Goal: Task Accomplishment & Management: Use online tool/utility

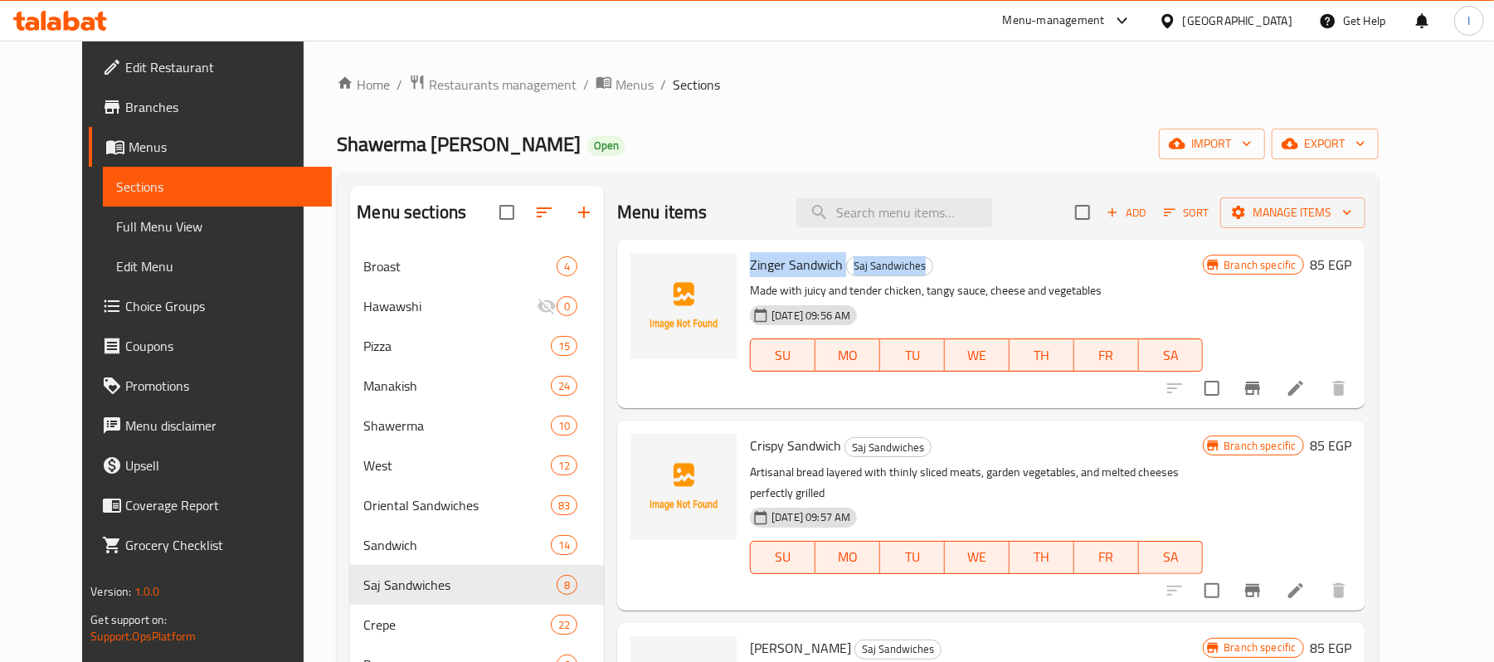
drag, startPoint x: 727, startPoint y: 266, endPoint x: 918, endPoint y: 264, distance: 190.8
click at [918, 264] on div "Zinger Sandwich Saj Sandwiches Made with juicy and tender chicken, tangy sauce,…" at bounding box center [976, 323] width 466 height 155
copy h6 "Zinger Sandwich Saj Sandwiches"
click at [644, 269] on icon "upload picture" at bounding box center [654, 276] width 20 height 20
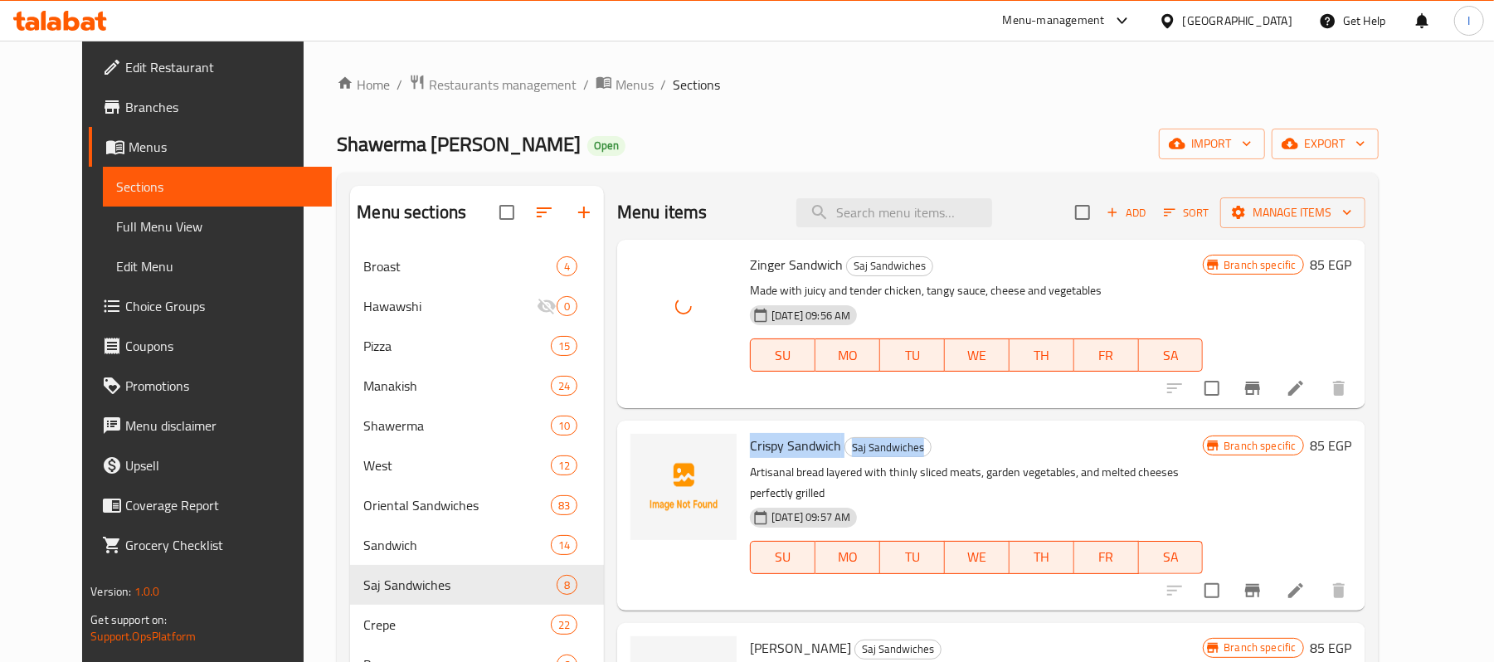
drag, startPoint x: 732, startPoint y: 442, endPoint x: 954, endPoint y: 446, distance: 222.4
click at [954, 446] on h6 "Crispy Sandwich Saj Sandwiches" at bounding box center [976, 445] width 453 height 23
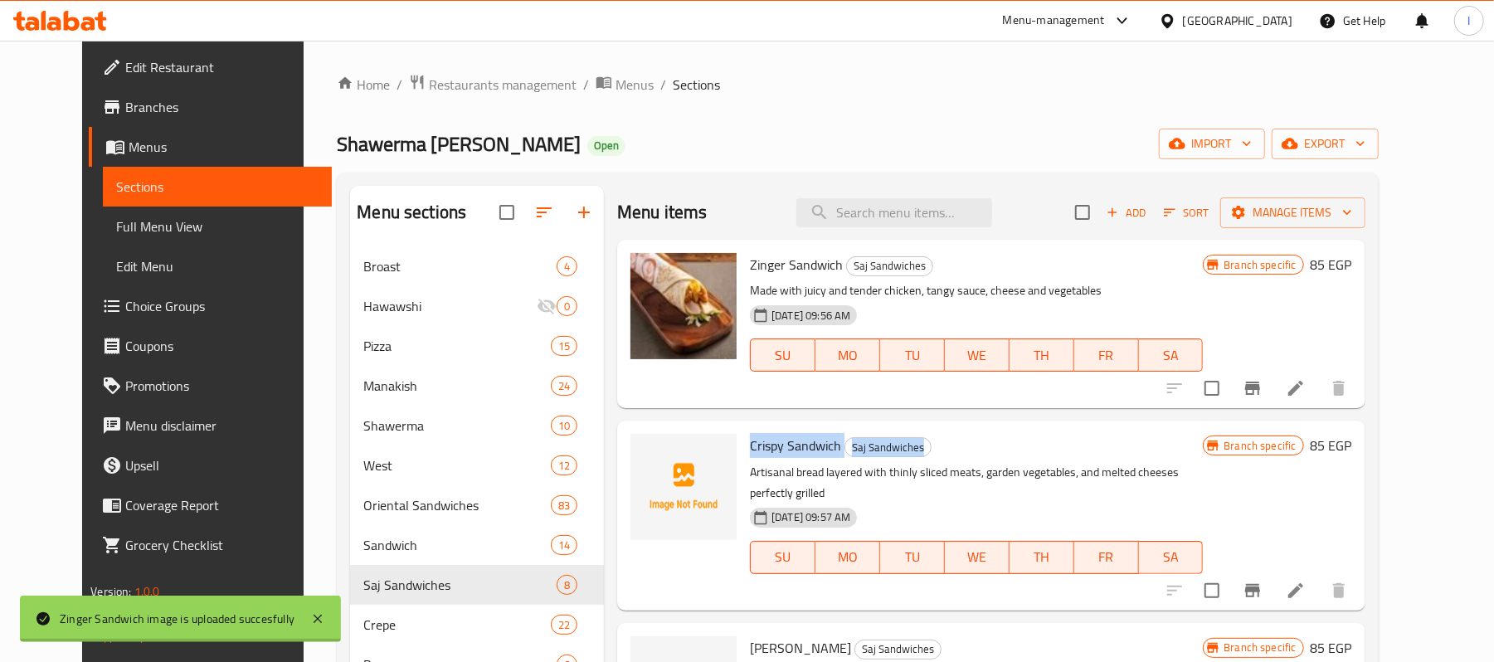
copy h6 "Crispy Sandwich Saj Sandwiches"
click at [645, 452] on icon "upload picture" at bounding box center [653, 456] width 17 height 15
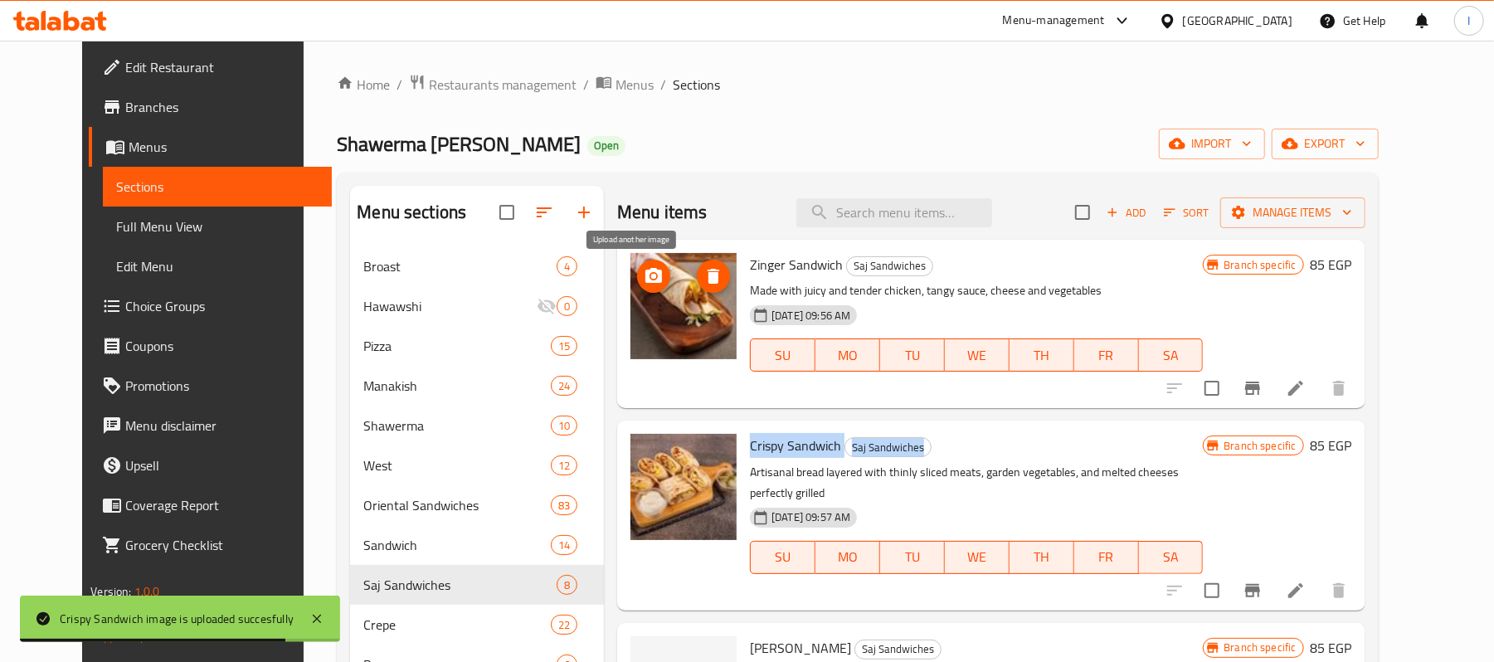
click at [645, 274] on icon "upload picture" at bounding box center [653, 275] width 17 height 15
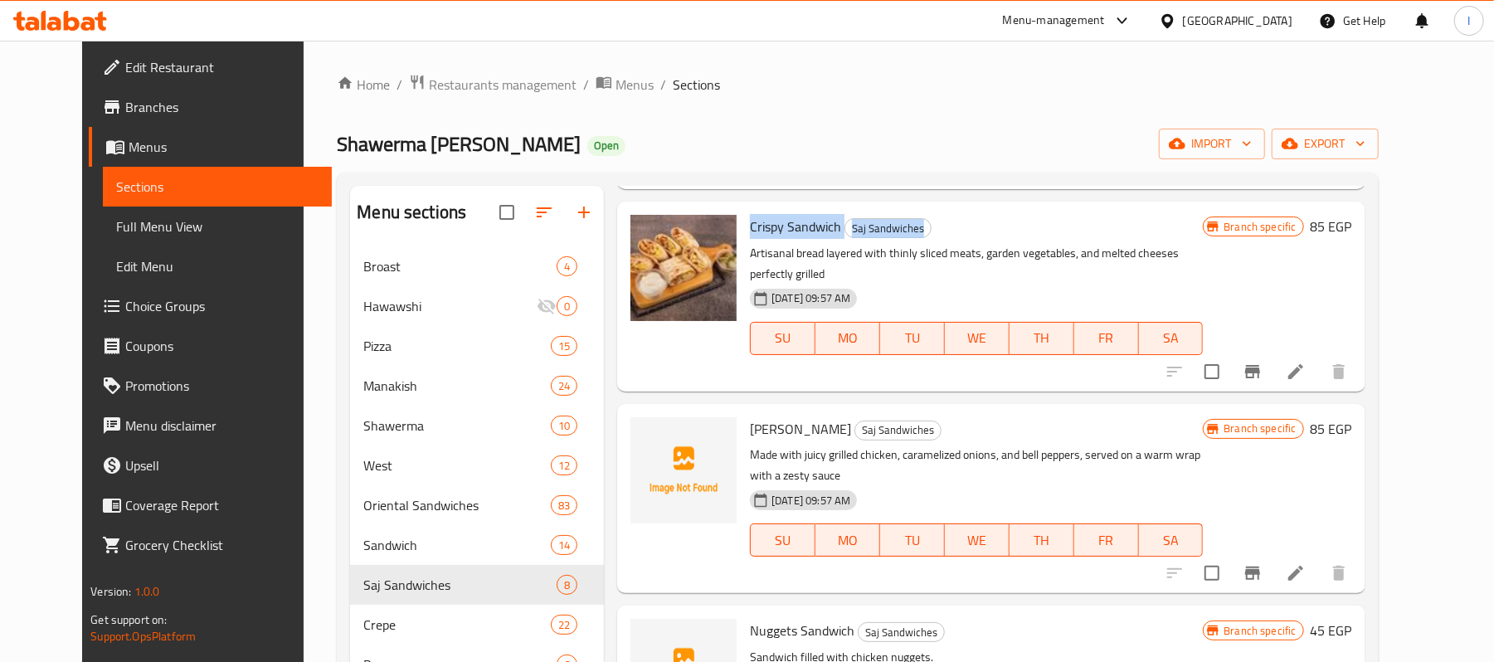
scroll to position [221, 0]
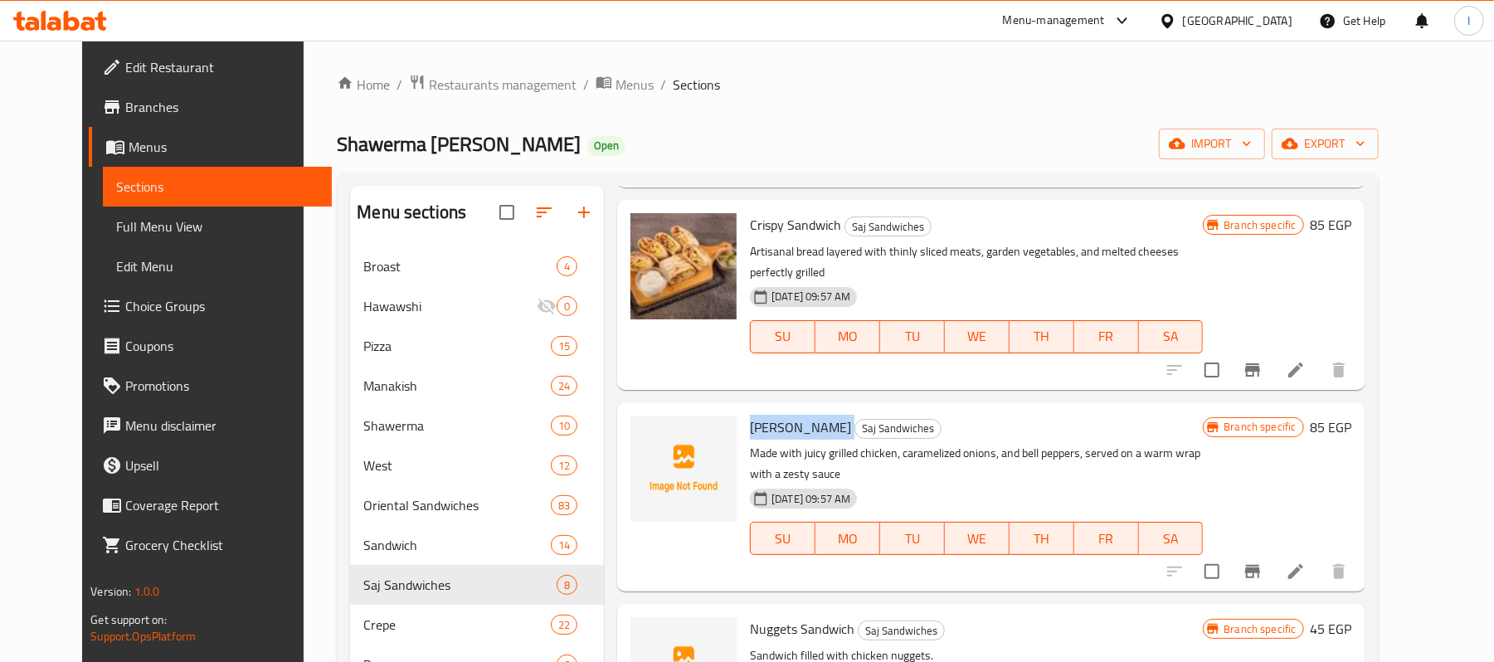
drag, startPoint x: 731, startPoint y: 402, endPoint x: 818, endPoint y: 405, distance: 87.1
click at [818, 409] on div "Fajita Sandwich Saj Sandwiches Made with juicy grilled chicken, caramelized oni…" at bounding box center [976, 497] width 466 height 176
copy h6 "[PERSON_NAME]"
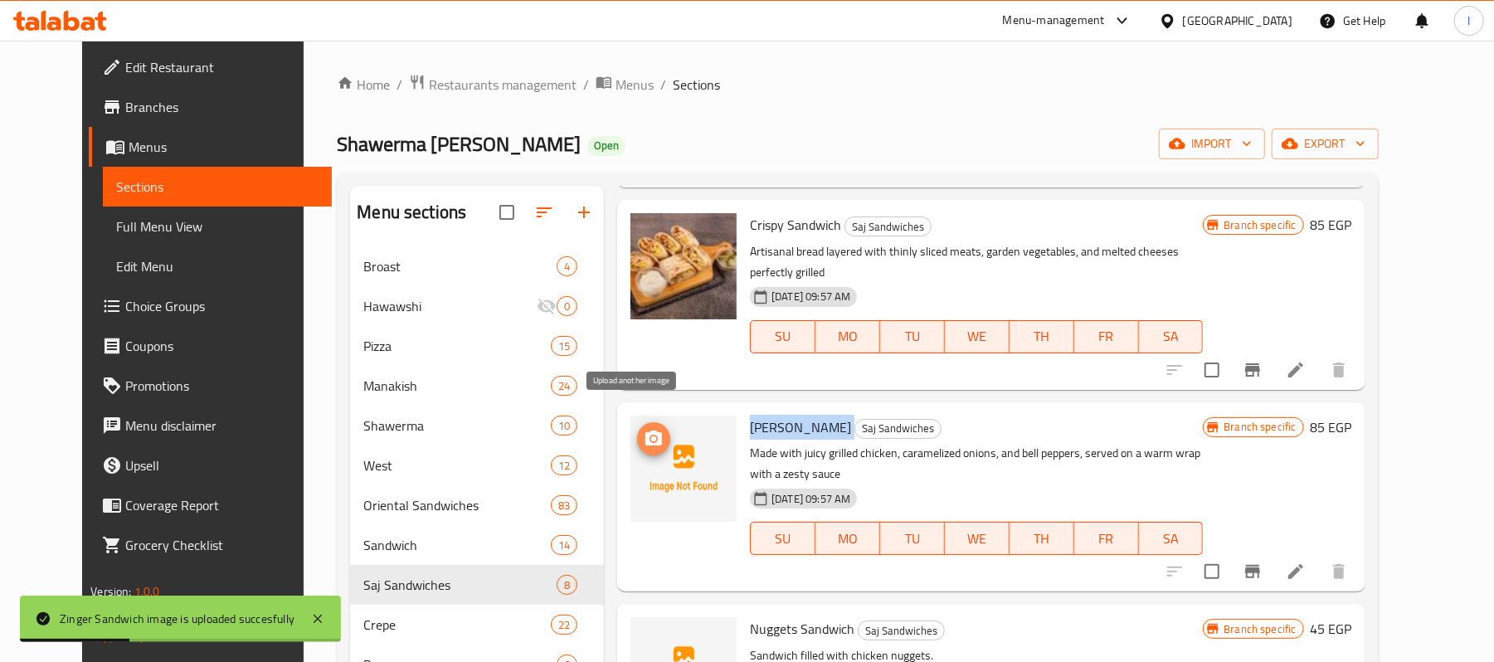
click at [651, 436] on circle "upload picture" at bounding box center [653, 438] width 5 height 5
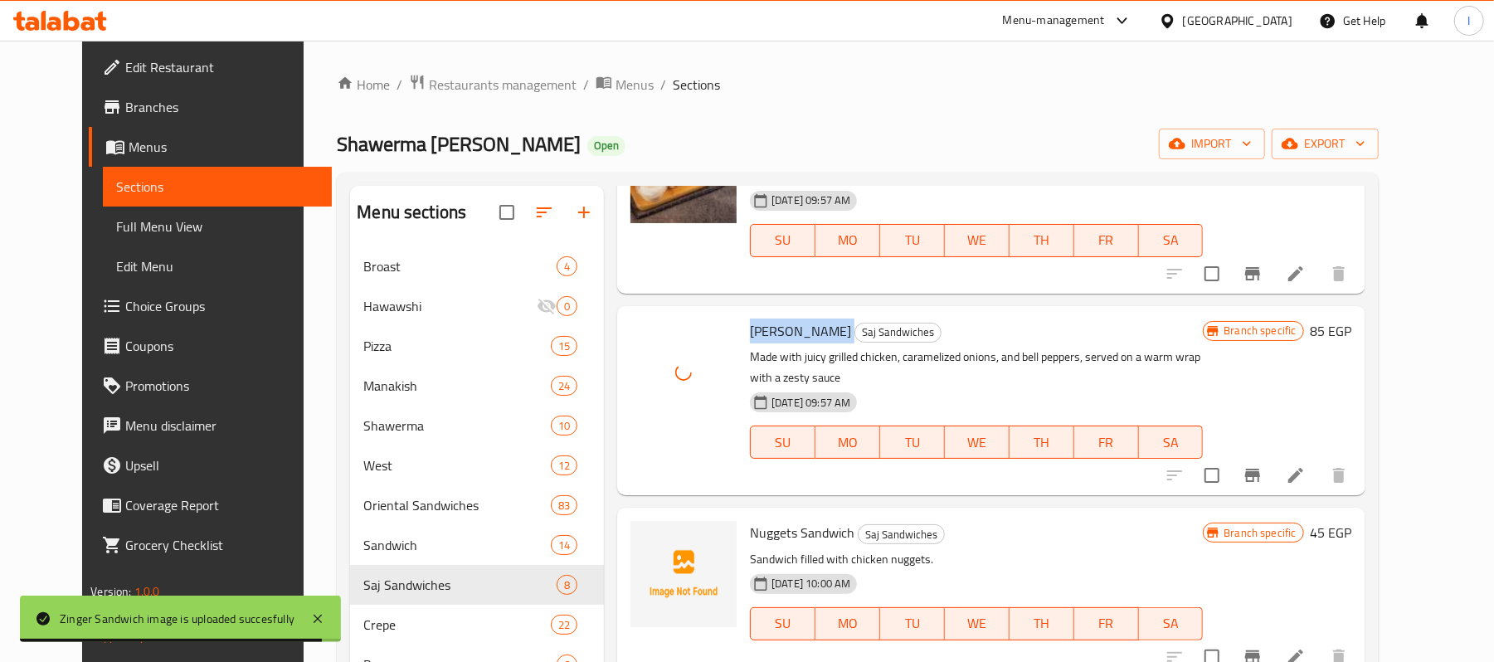
scroll to position [442, 0]
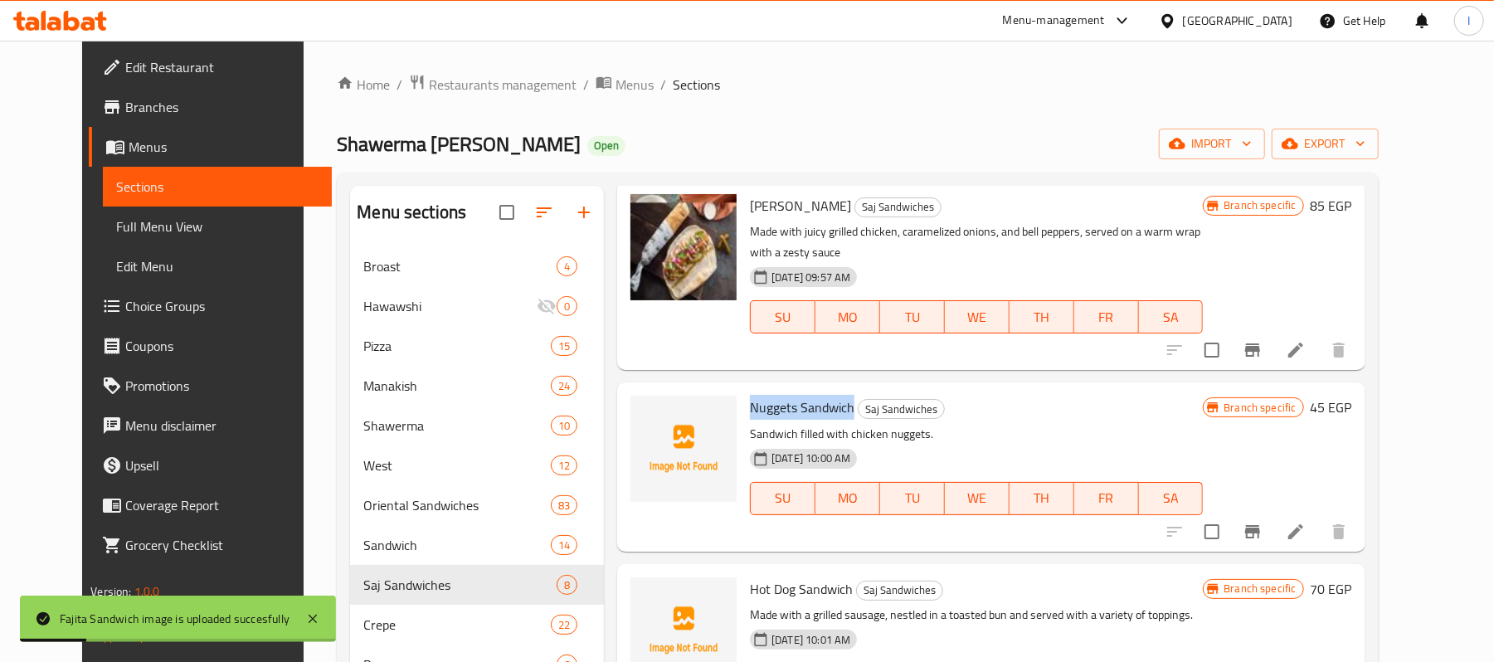
drag, startPoint x: 728, startPoint y: 385, endPoint x: 831, endPoint y: 388, distance: 102.9
click at [831, 395] on span "Nuggets Sandwich" at bounding box center [802, 407] width 105 height 25
copy span "Nuggets Sandwich"
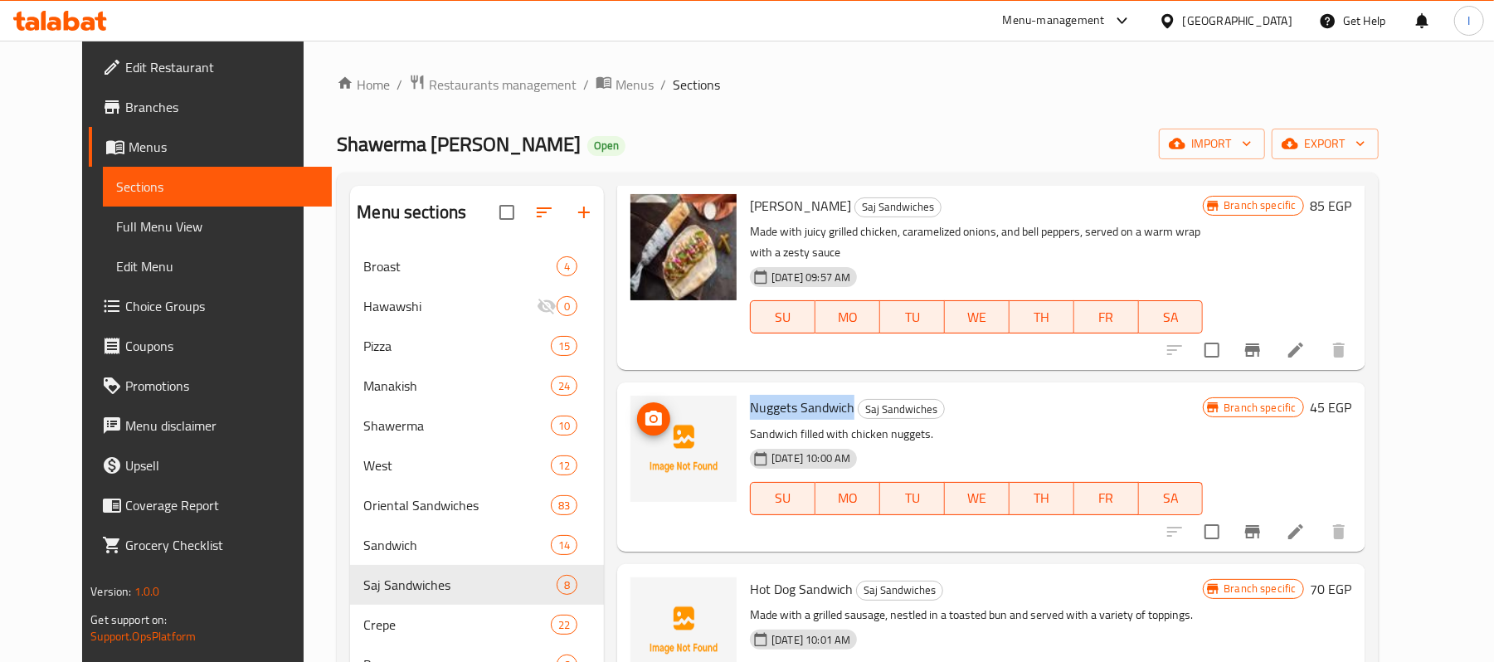
click at [645, 411] on icon "upload picture" at bounding box center [653, 418] width 17 height 15
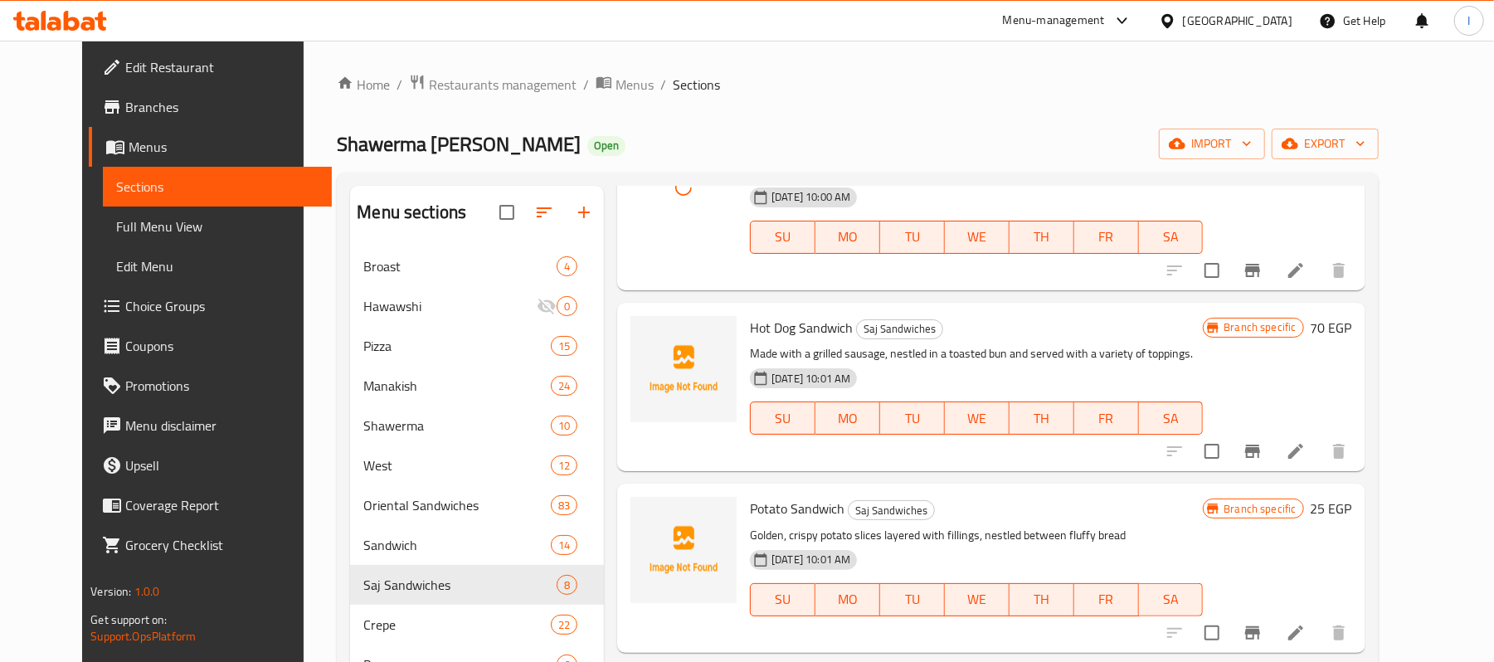
scroll to position [774, 0]
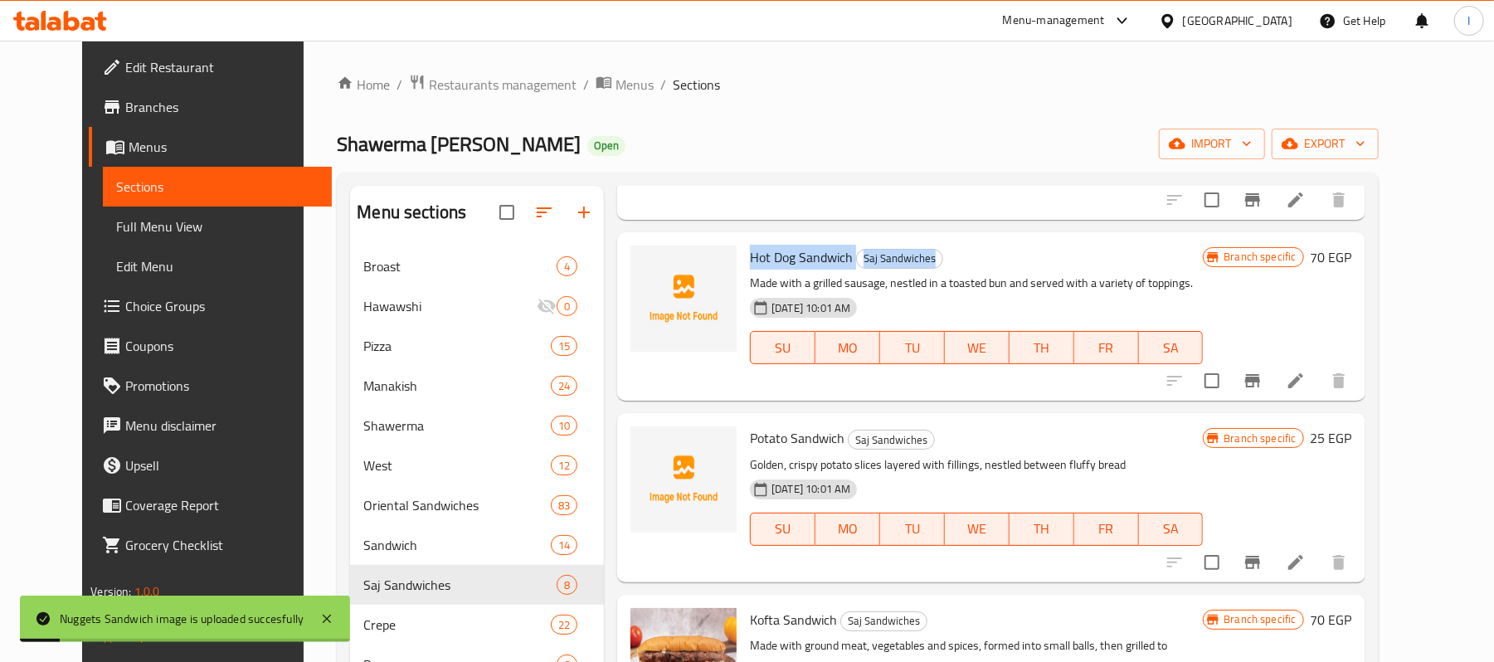
drag, startPoint x: 722, startPoint y: 243, endPoint x: 1069, endPoint y: 233, distance: 347.8
click at [1069, 239] on div "Hot Dog Sandwich Saj Sandwiches Made with a grilled sausage, nestled in a toast…" at bounding box center [976, 316] width 466 height 155
copy h6 "Hot Dog Sandwich Saj Sandwiches"
click at [644, 259] on icon "upload picture" at bounding box center [654, 269] width 20 height 20
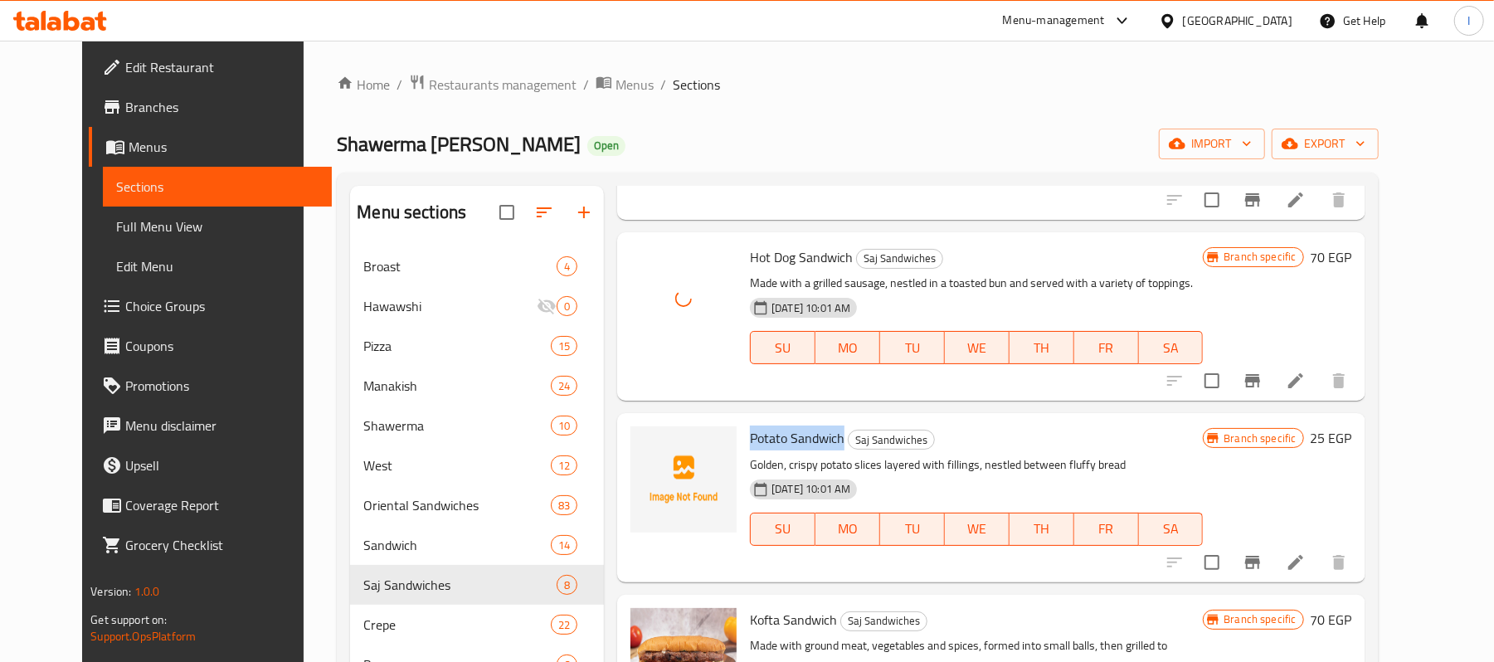
drag, startPoint x: 722, startPoint y: 410, endPoint x: 821, endPoint y: 413, distance: 99.6
click at [821, 420] on div "Potato Sandwich Saj Sandwiches Golden, crispy potato slices layered with fillin…" at bounding box center [976, 497] width 466 height 155
copy span "Potato Sandwich"
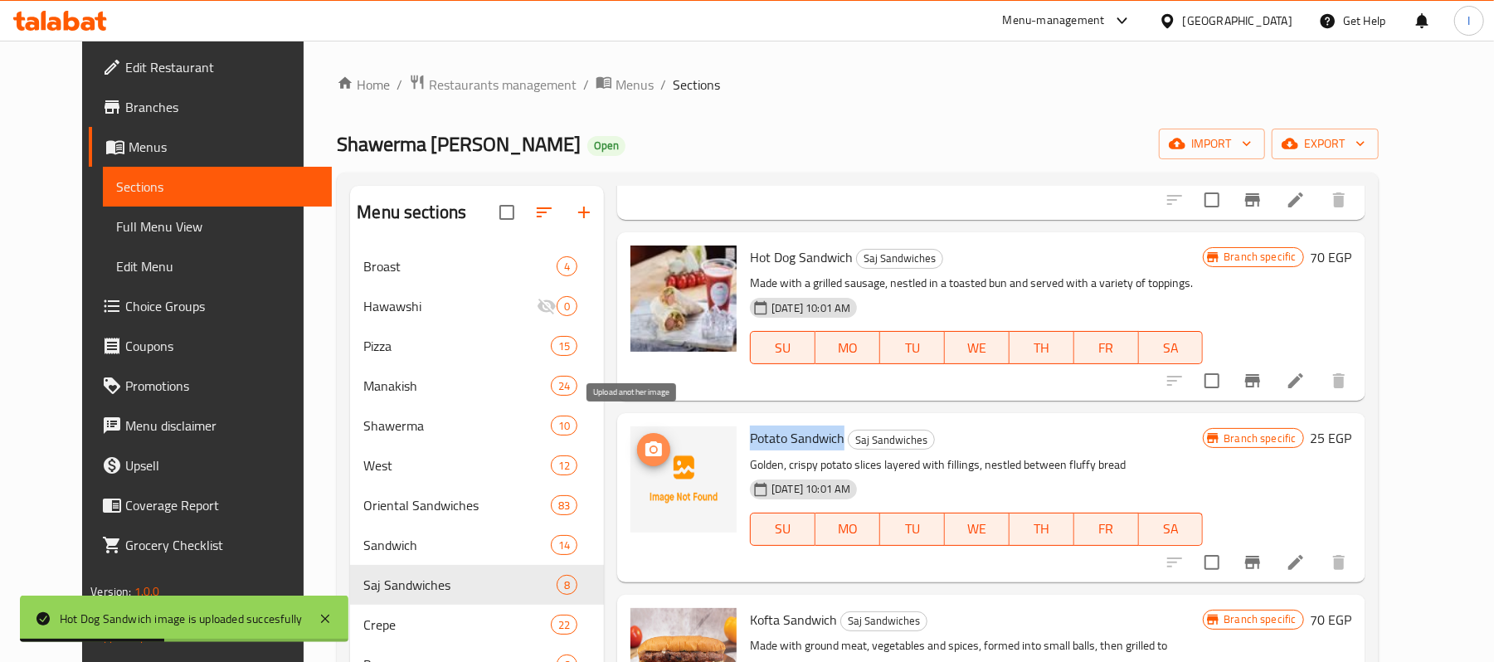
click at [644, 440] on icon "upload picture" at bounding box center [654, 450] width 20 height 20
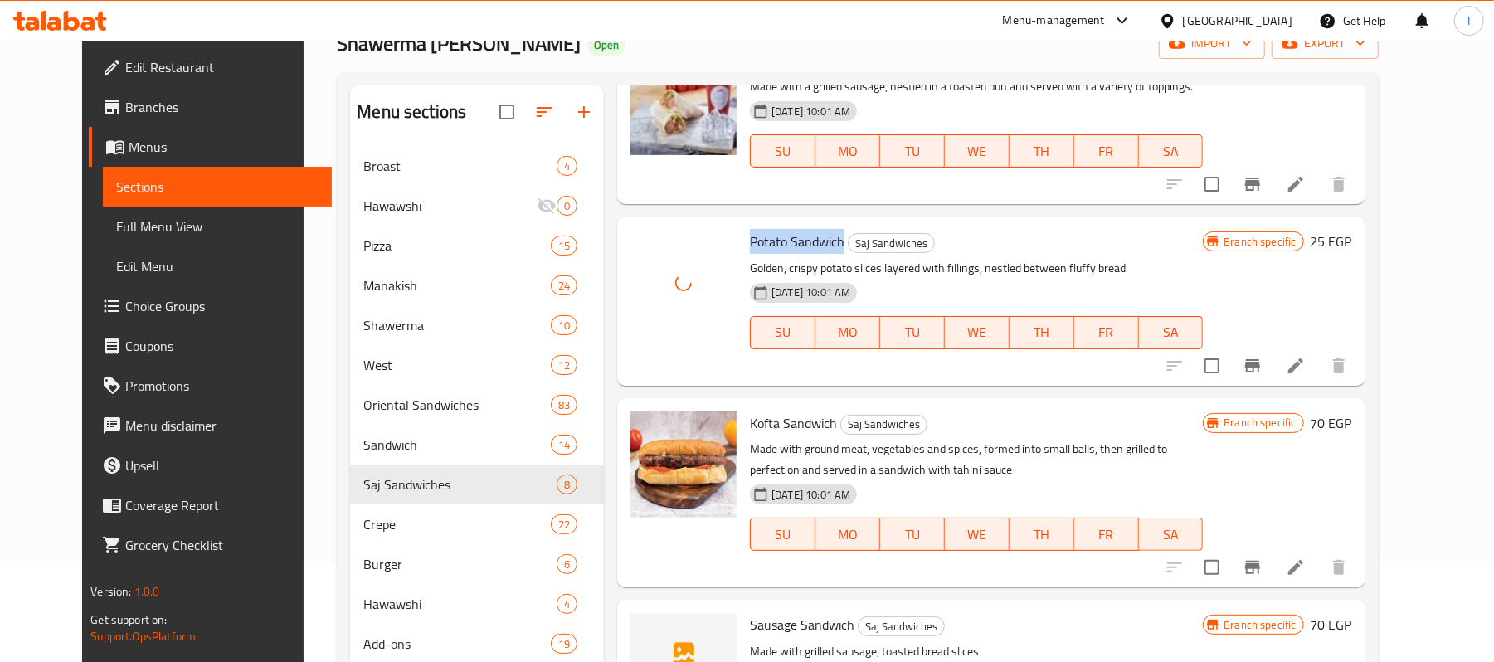
scroll to position [233, 0]
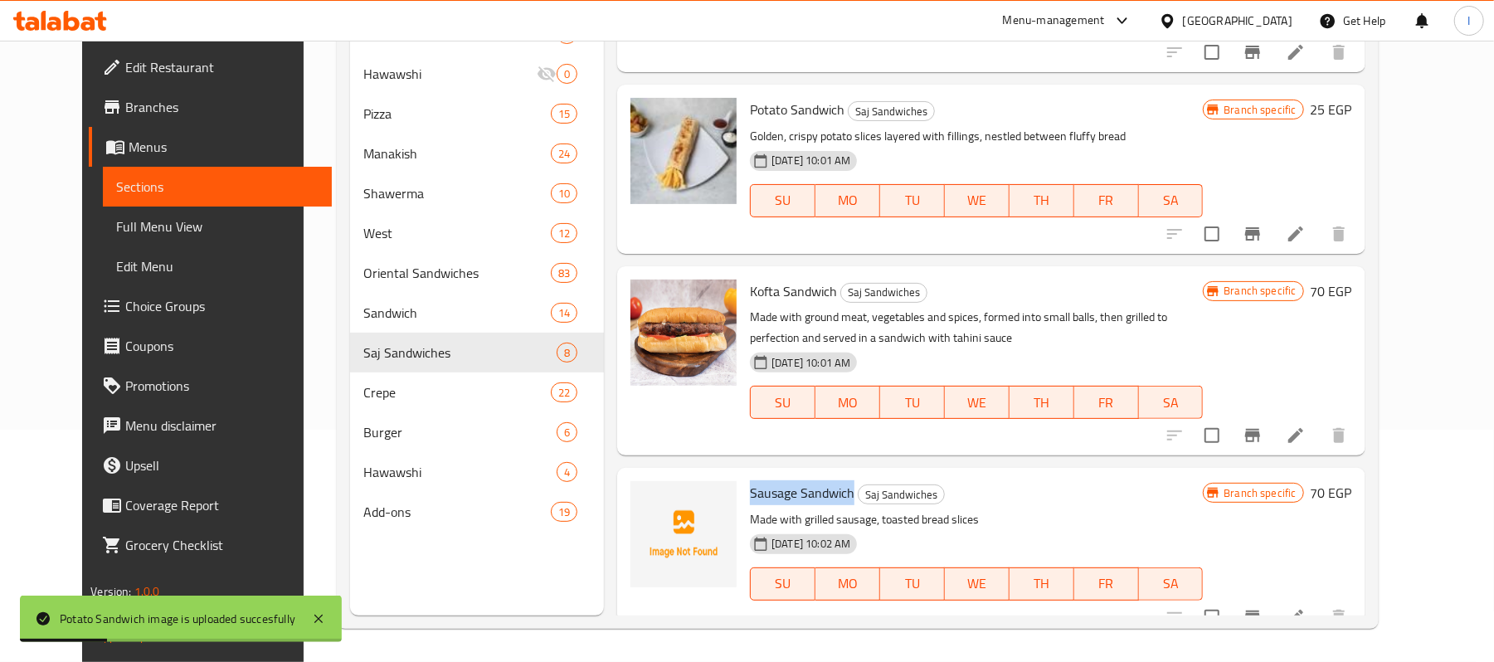
drag, startPoint x: 747, startPoint y: 472, endPoint x: 834, endPoint y: 473, distance: 87.1
click at [834, 481] on h6 "Sausage Sandwich Saj Sandwiches" at bounding box center [976, 492] width 453 height 23
copy span "Sausage Sandwich"
click at [645, 496] on icon "upload picture" at bounding box center [653, 503] width 17 height 15
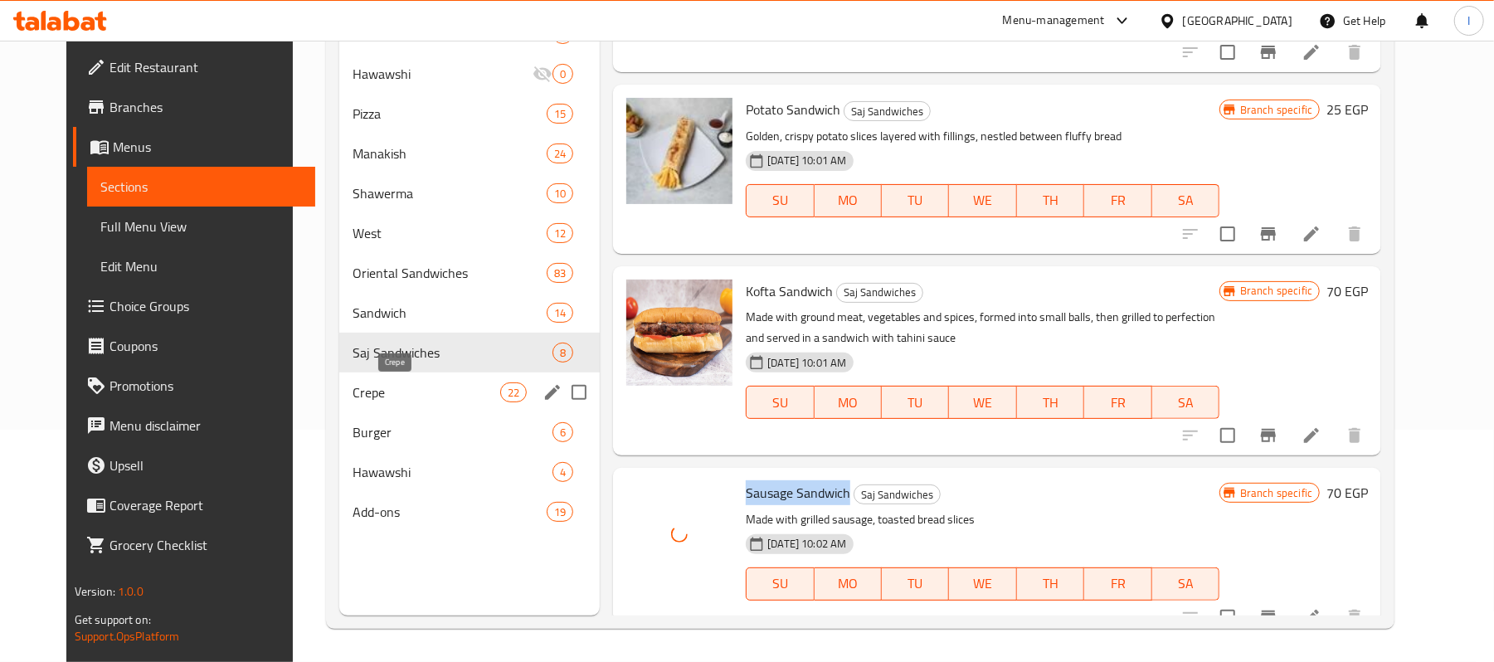
click at [446, 386] on span "Crepe" at bounding box center [427, 392] width 148 height 20
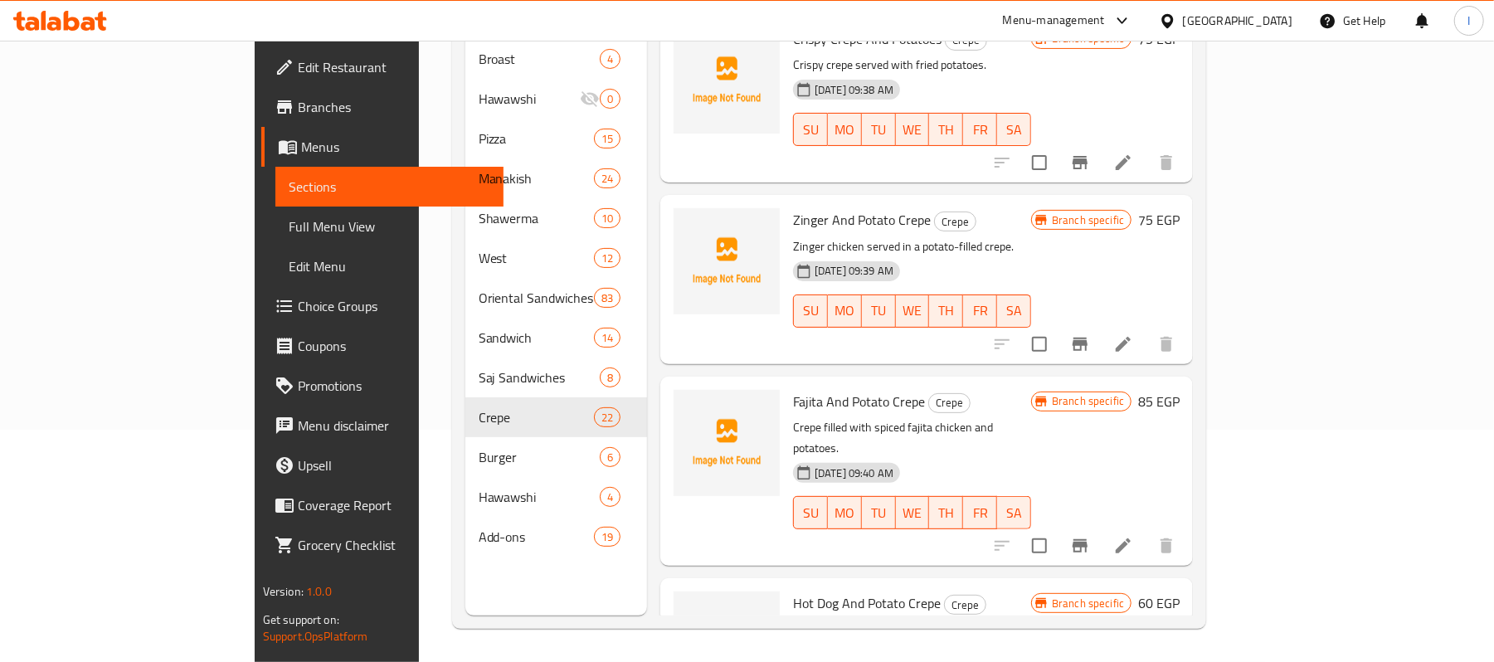
scroll to position [3366, 0]
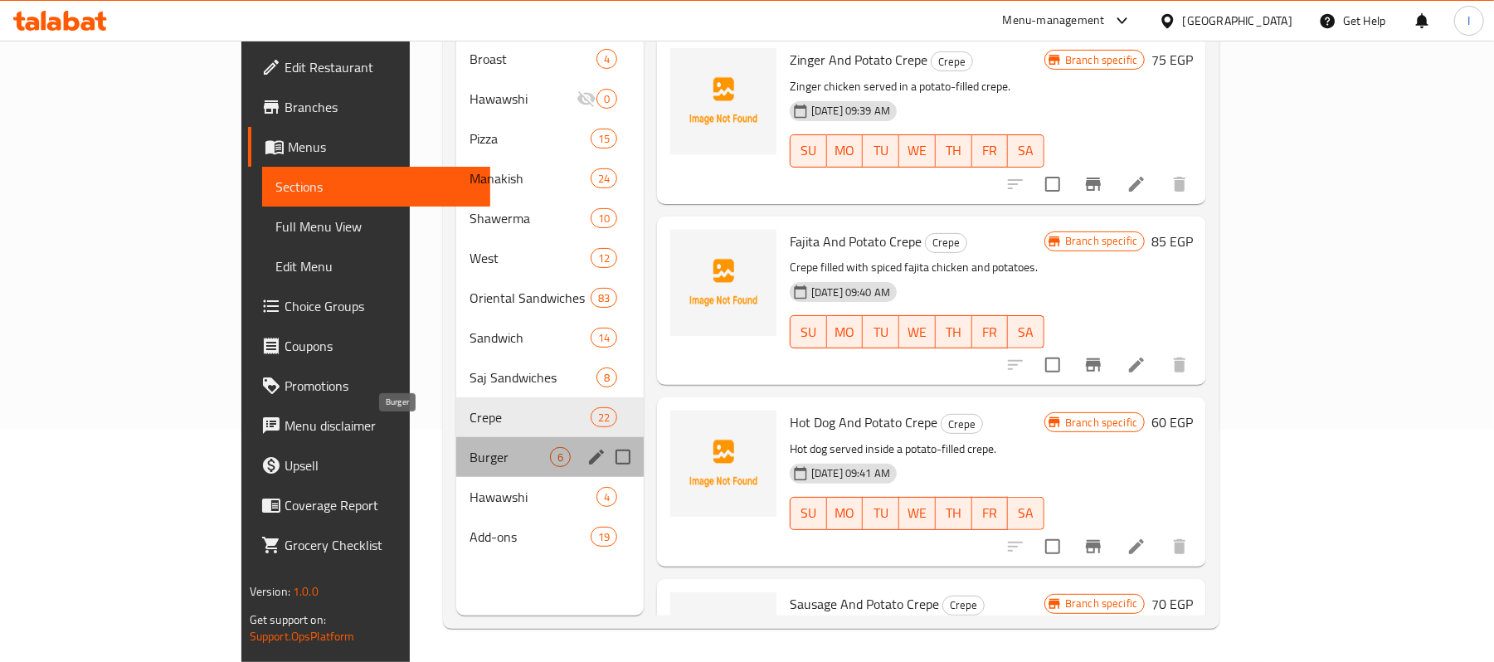
click at [470, 447] on span "Burger" at bounding box center [510, 457] width 80 height 20
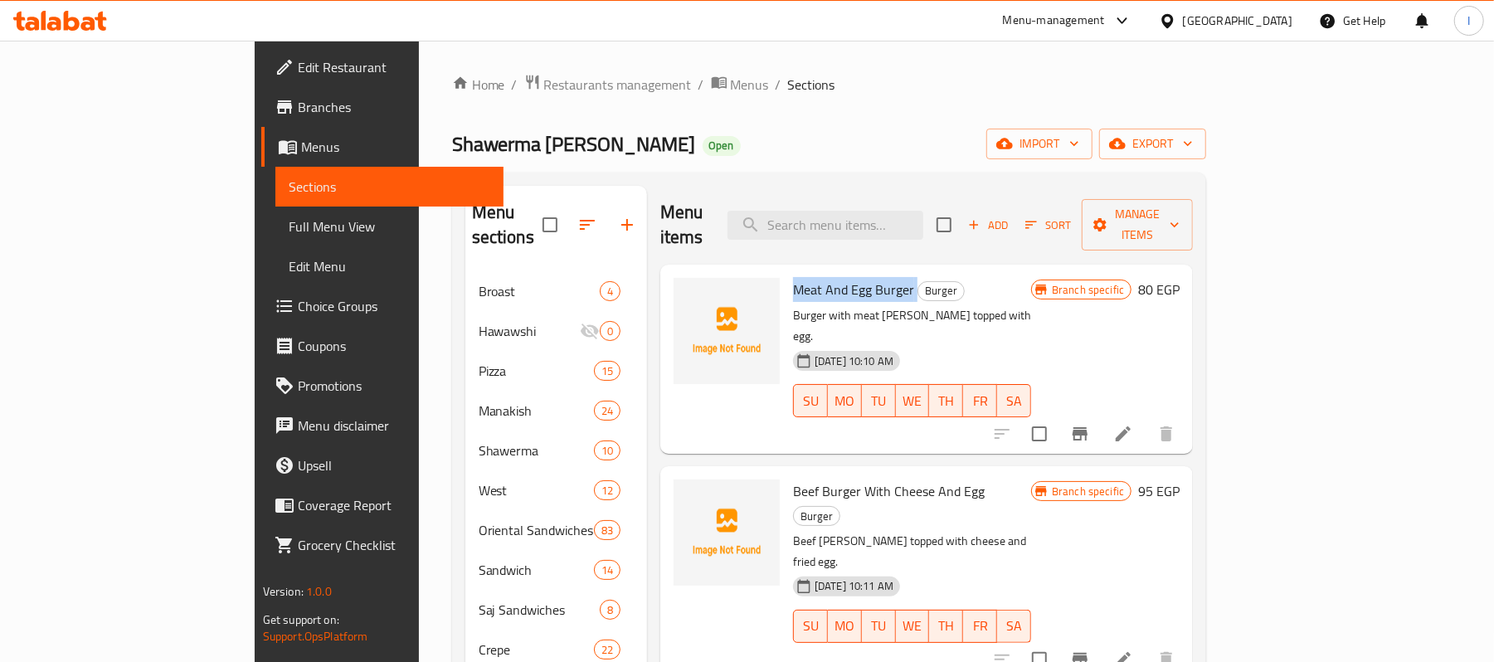
drag, startPoint x: 728, startPoint y: 256, endPoint x: 850, endPoint y: 261, distance: 122.0
click at [850, 278] on h6 "Meat And Egg Burger Burger" at bounding box center [912, 289] width 238 height 23
copy h6 "Meat And Egg Burger"
click at [687, 291] on icon "upload picture" at bounding box center [697, 301] width 20 height 20
click at [793, 479] on span "Beef Burger With Cheese And Egg" at bounding box center [889, 491] width 192 height 25
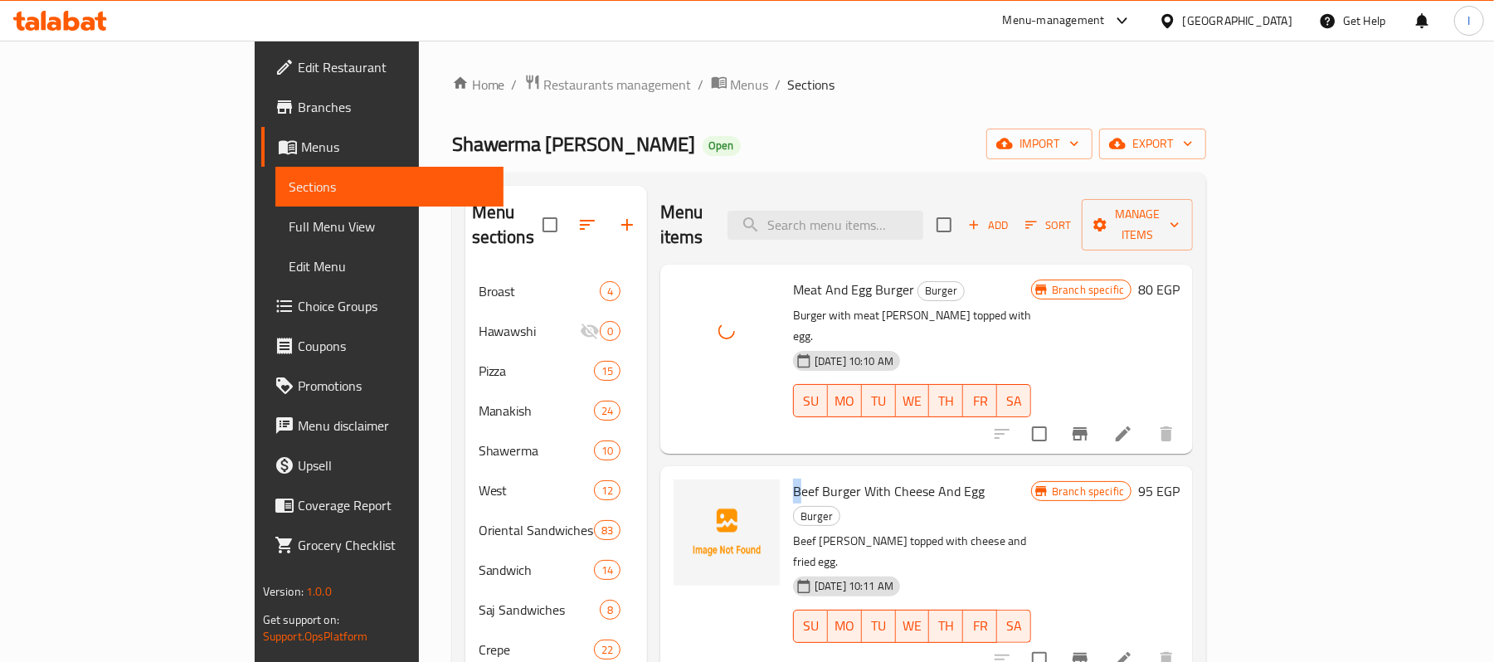
click at [786, 473] on div "Beef Burger With Cheese And Egg Burger Beef [PERSON_NAME] topped with cheese an…" at bounding box center [911, 572] width 251 height 199
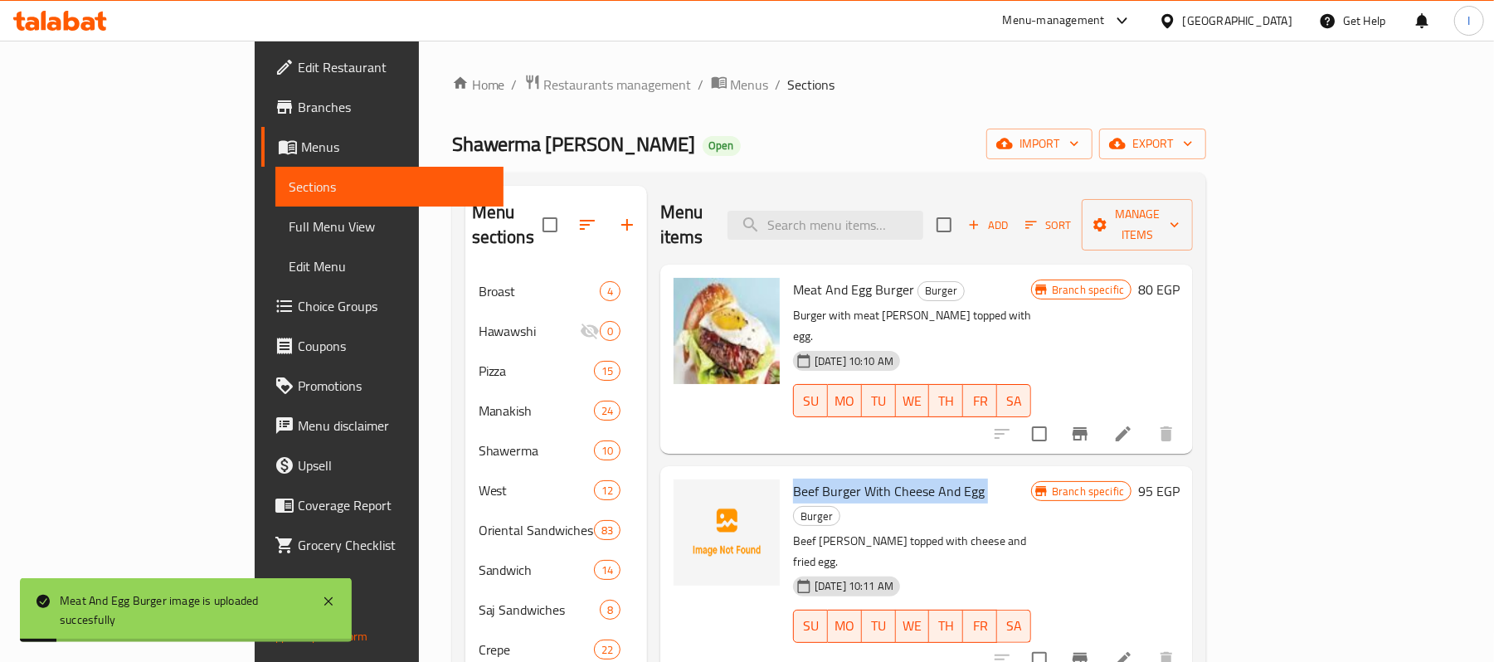
drag, startPoint x: 728, startPoint y: 443, endPoint x: 919, endPoint y: 442, distance: 191.6
click at [919, 473] on div "Beef Burger With Cheese And Egg Burger Beef [PERSON_NAME] topped with cheese an…" at bounding box center [911, 572] width 251 height 199
copy h6 "Beef Burger With Cheese And Egg"
click at [689, 494] on icon "upload picture" at bounding box center [697, 501] width 17 height 15
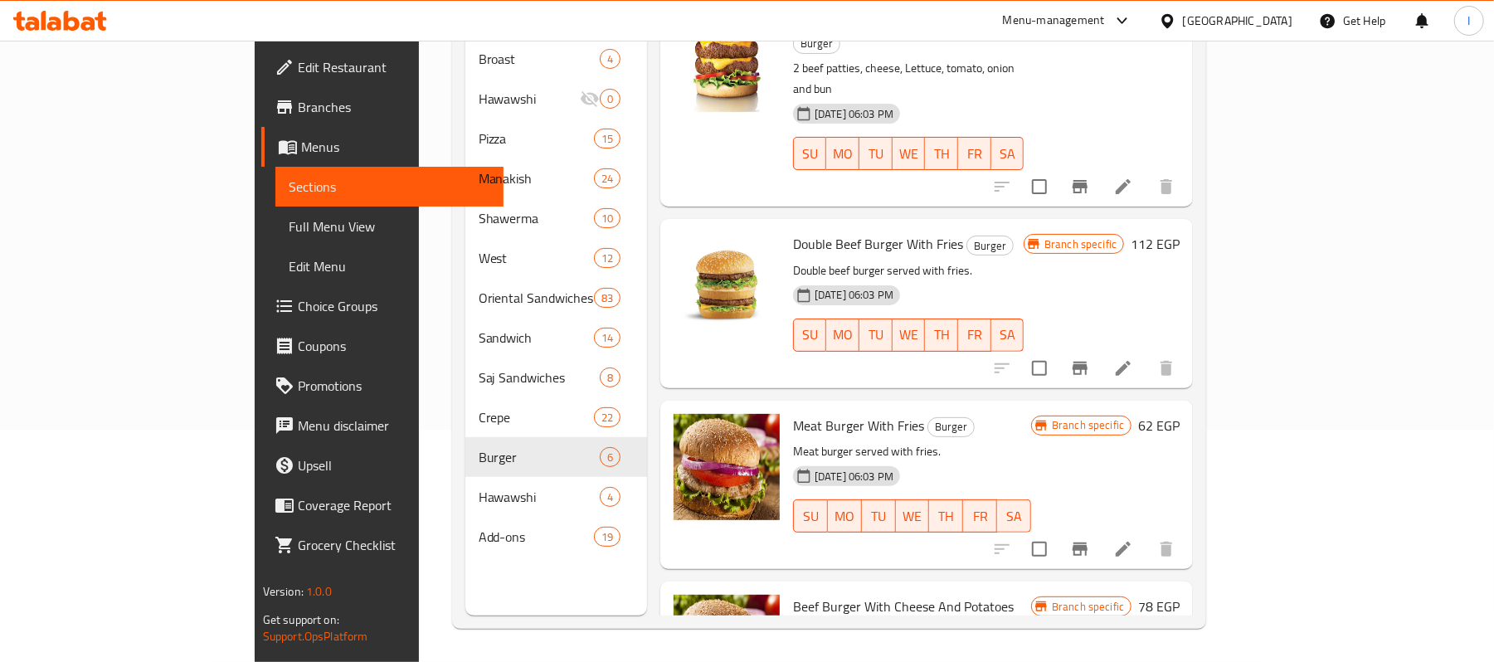
scroll to position [233, 0]
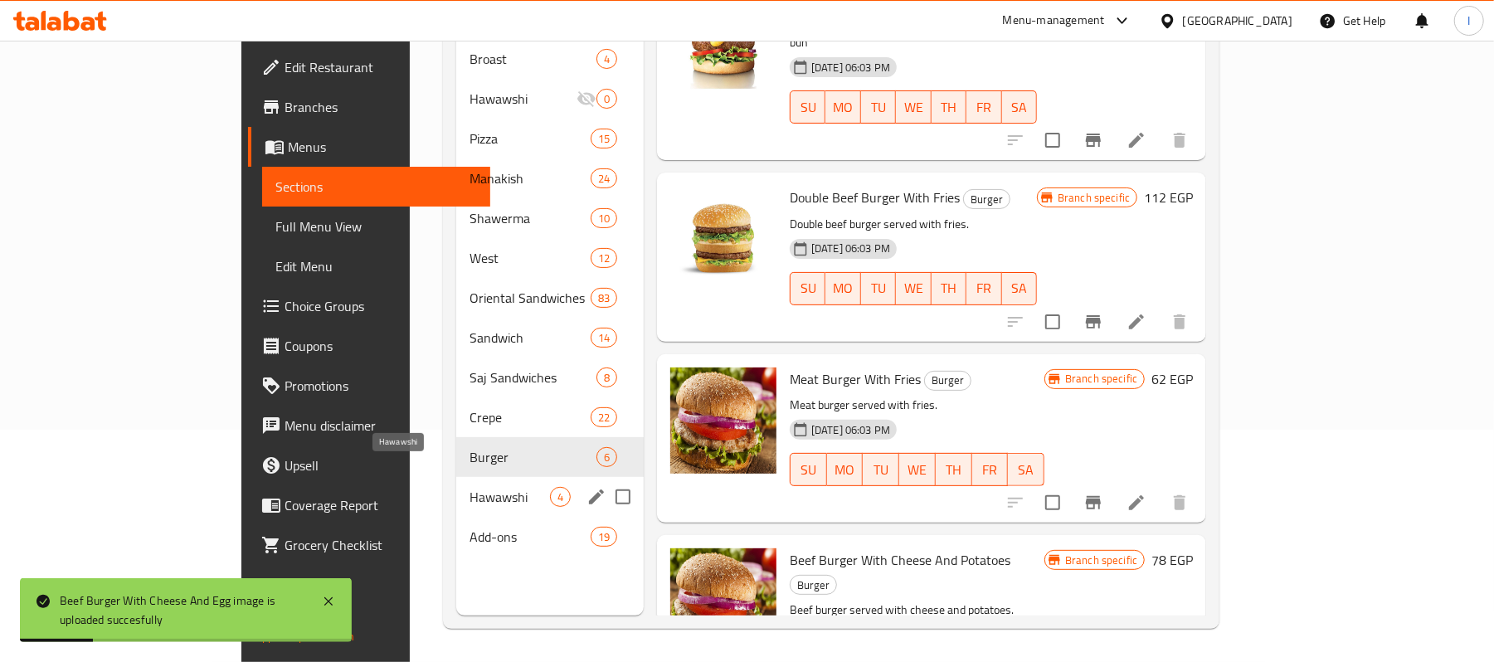
click at [470, 487] on span "Hawawshi" at bounding box center [510, 497] width 80 height 20
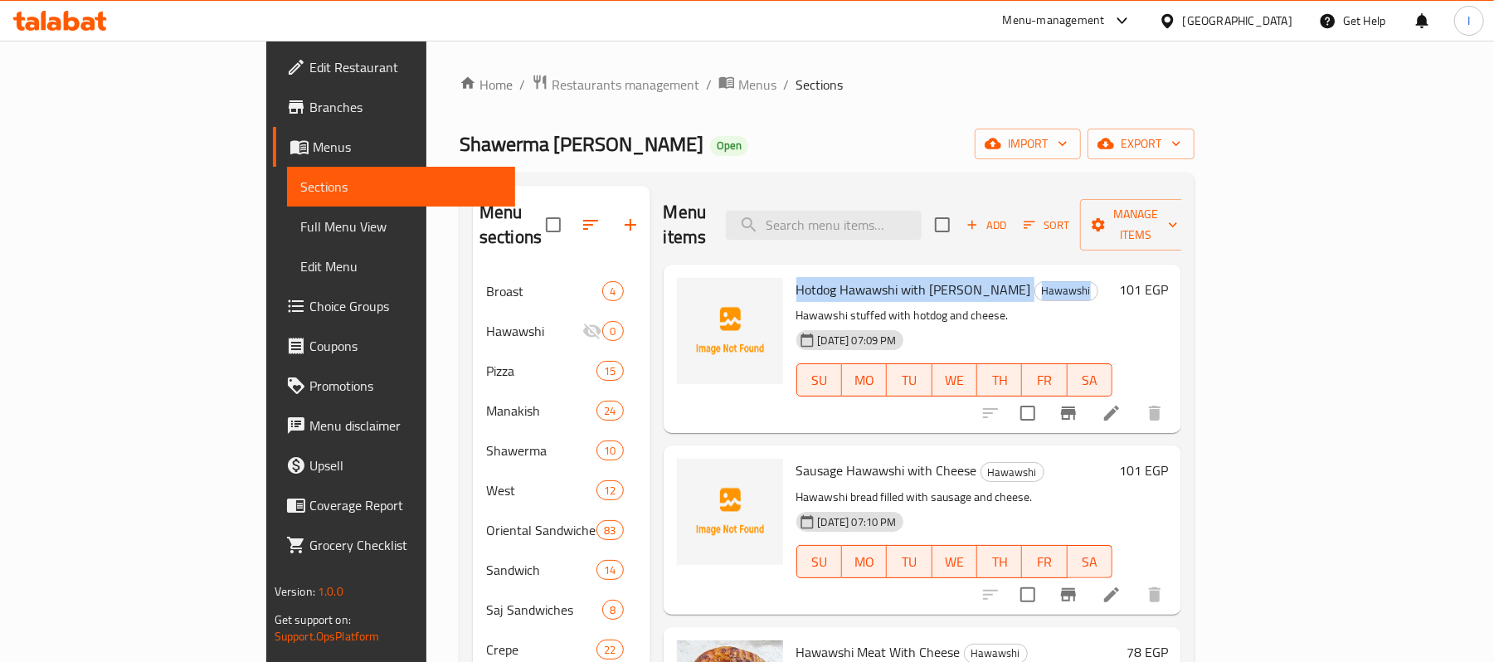
drag, startPoint x: 730, startPoint y: 265, endPoint x: 1019, endPoint y: 269, distance: 288.7
click at [1019, 278] on h6 "Hotdog Hawawshi with [PERSON_NAME]" at bounding box center [954, 289] width 317 height 23
copy h6 "Hotdog Hawawshi with [PERSON_NAME]"
click at [692, 293] on icon "upload picture" at bounding box center [700, 300] width 17 height 15
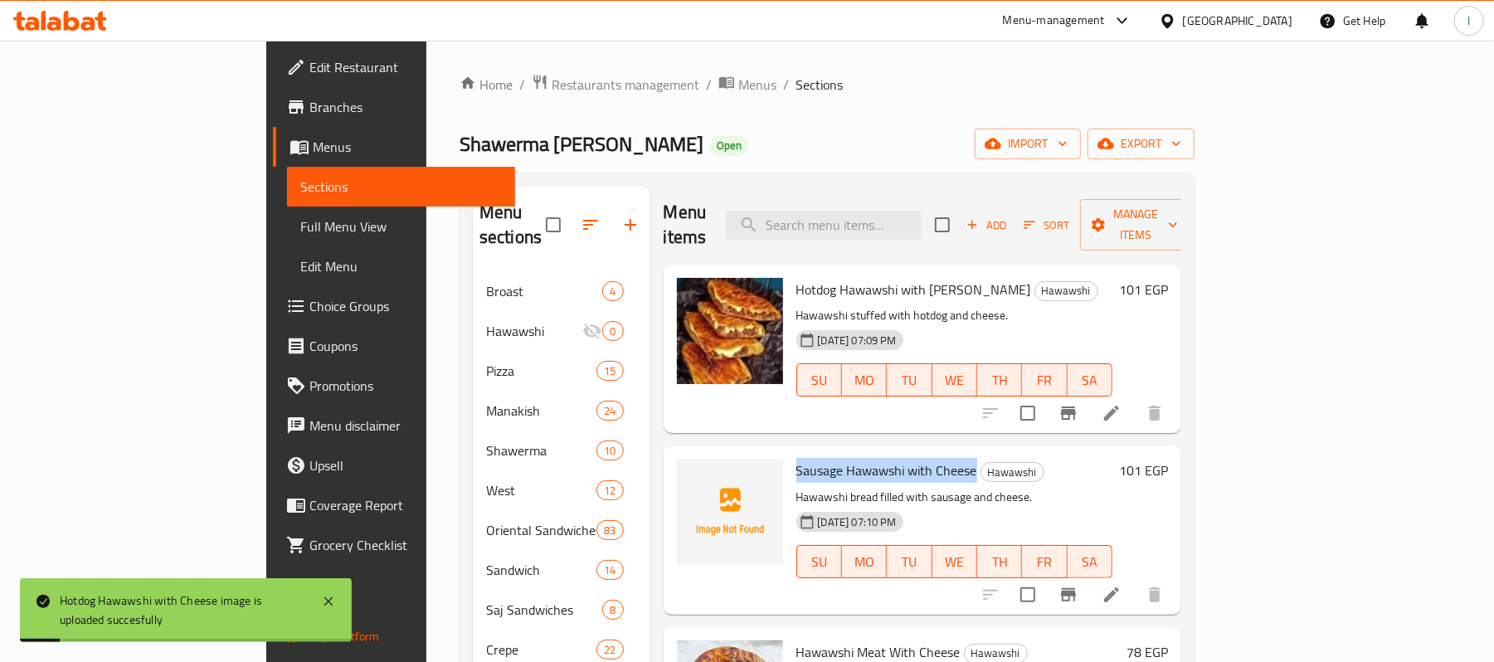
drag, startPoint x: 725, startPoint y: 440, endPoint x: 909, endPoint y: 443, distance: 184.2
click at [909, 452] on div "Sausage Hawawshi with Cheese Hawawshi Hawawshi bread filled with sausage and ch…" at bounding box center [955, 529] width 330 height 155
click at [697, 480] on circle "upload picture" at bounding box center [699, 482] width 5 height 5
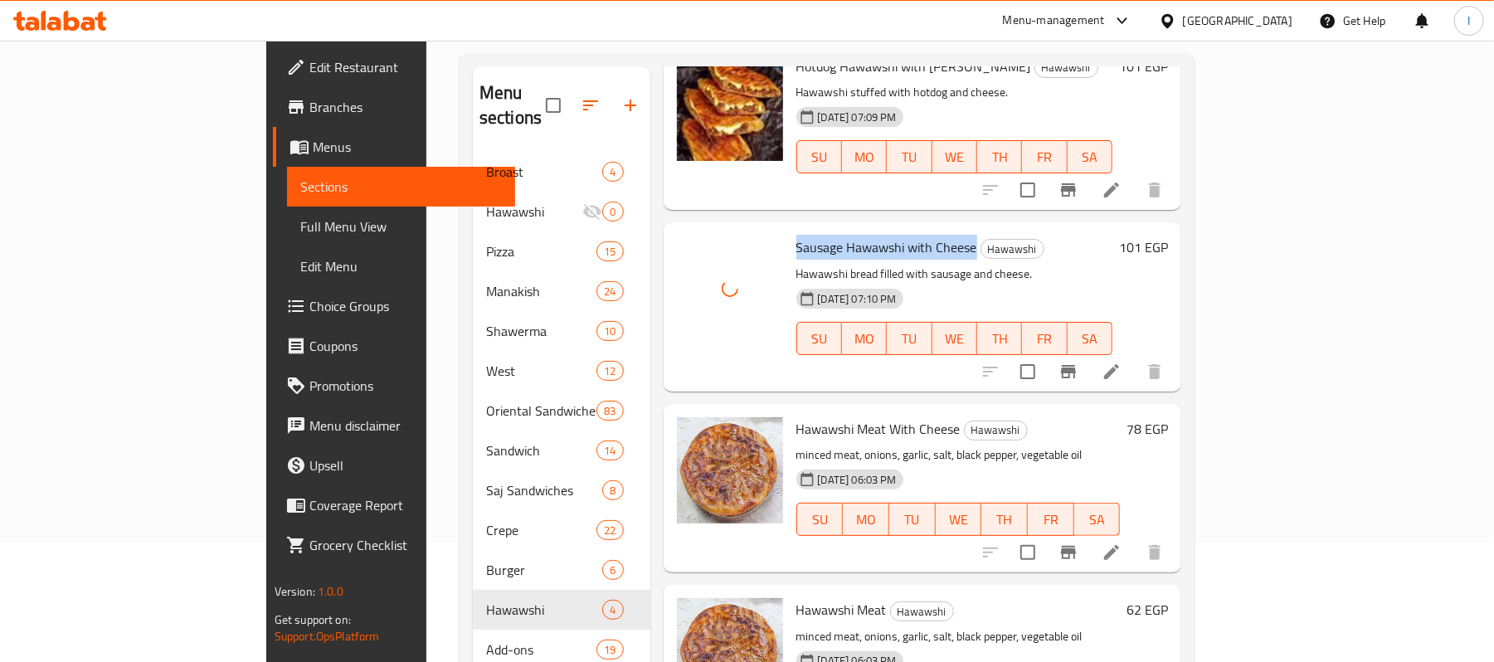
scroll to position [233, 0]
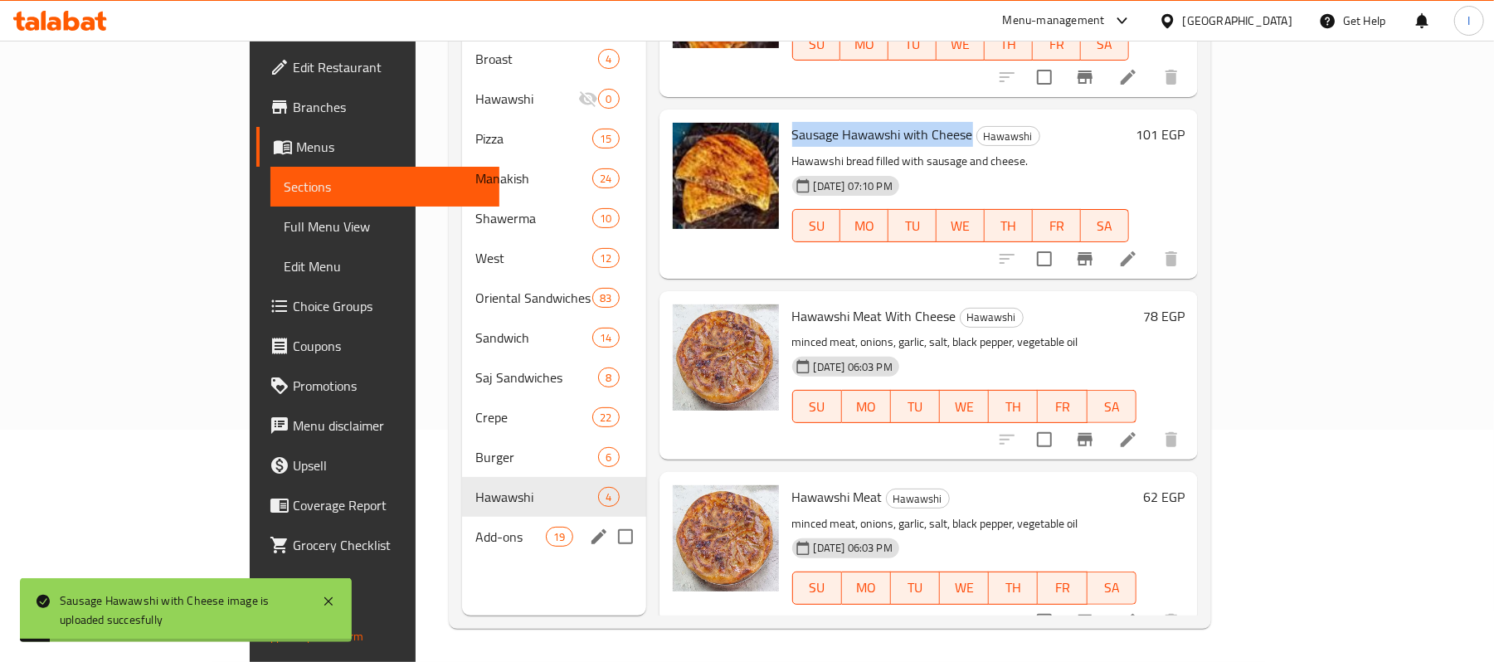
click at [462, 517] on div "Add-ons 19" at bounding box center [554, 537] width 184 height 40
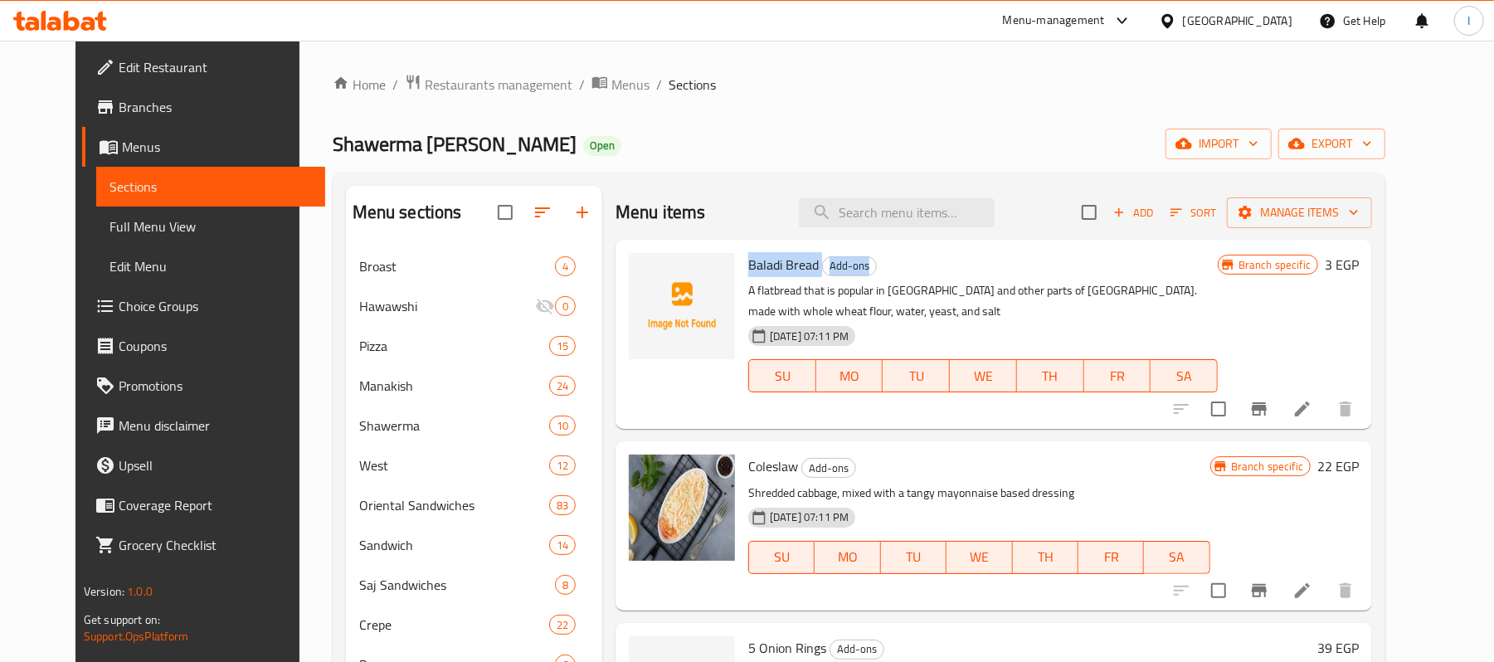
drag, startPoint x: 731, startPoint y: 263, endPoint x: 906, endPoint y: 256, distance: 175.2
click at [906, 256] on h6 "Baladi Bread Add-ons" at bounding box center [983, 264] width 470 height 23
click at [644, 282] on icon "upload picture" at bounding box center [652, 275] width 17 height 15
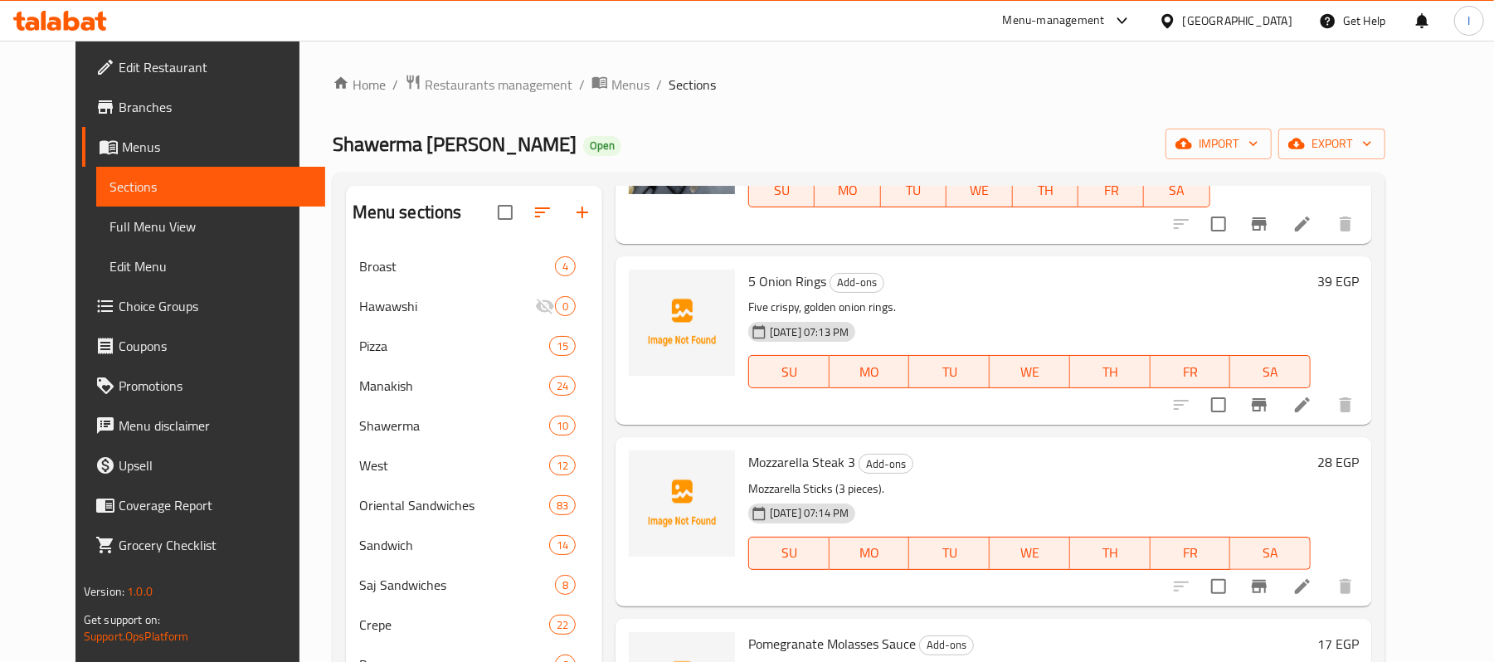
scroll to position [332, 0]
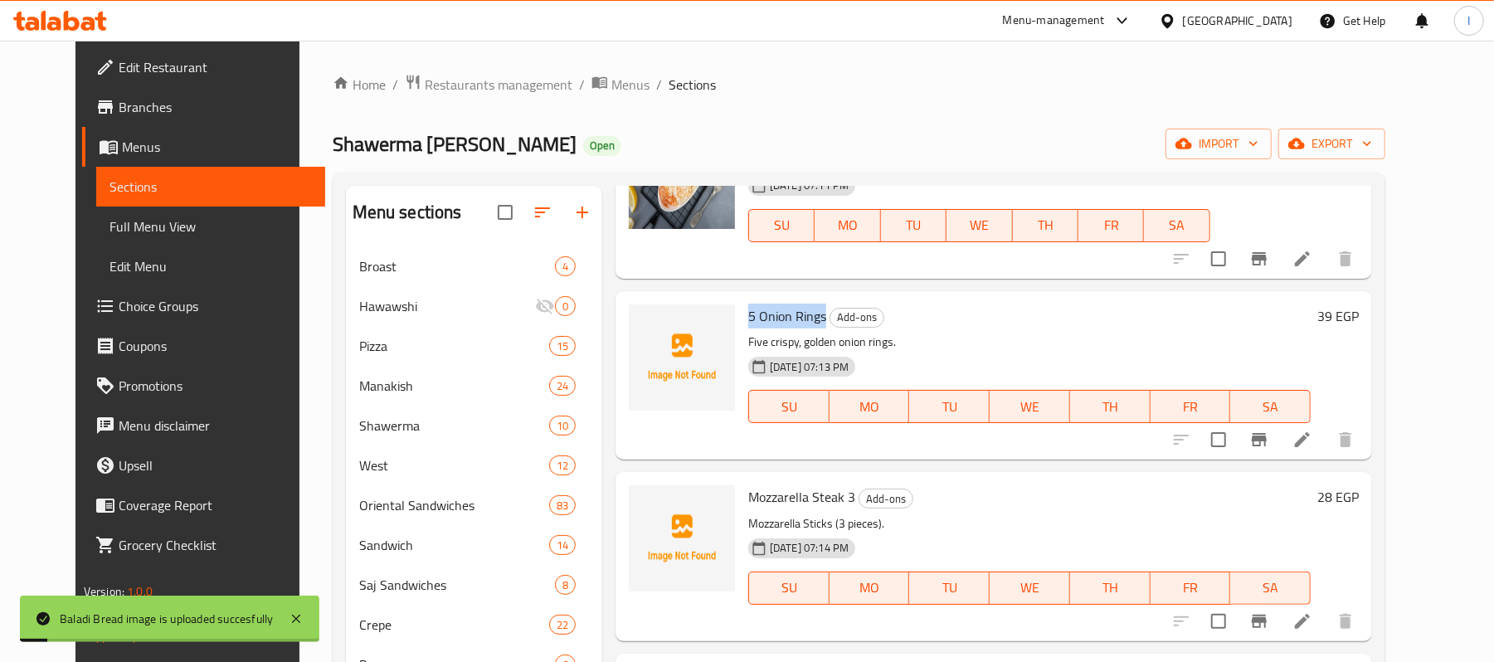
drag, startPoint x: 732, startPoint y: 307, endPoint x: 805, endPoint y: 309, distance: 73.0
click at [805, 309] on span "5 Onion Rings" at bounding box center [787, 316] width 78 height 25
click at [645, 332] on span "upload picture" at bounding box center [651, 328] width 33 height 20
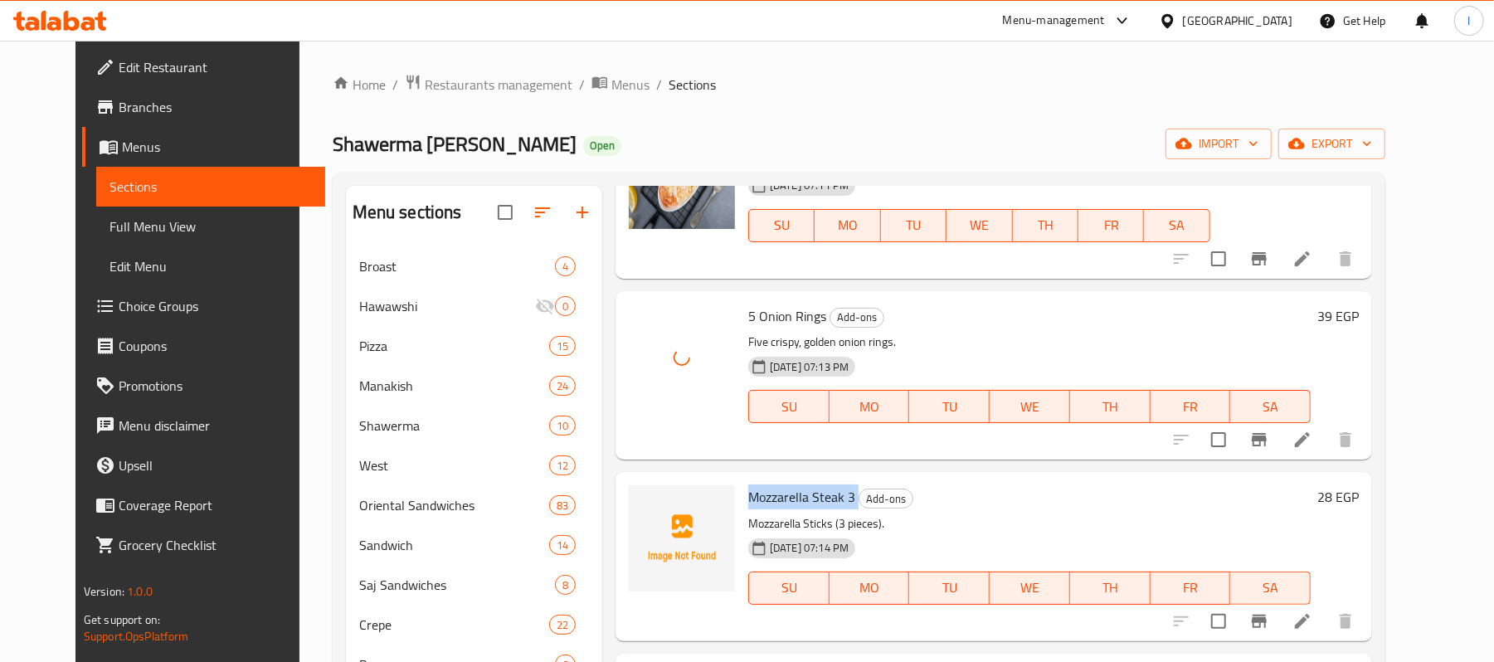
drag, startPoint x: 728, startPoint y: 489, endPoint x: 840, endPoint y: 489, distance: 112.0
click at [840, 489] on div "Mozzarella Steak 3 Add-ons Mozzarella Sticks (3 pieces). [DATE] 07:14 PM SU MO …" at bounding box center [1030, 556] width 576 height 155
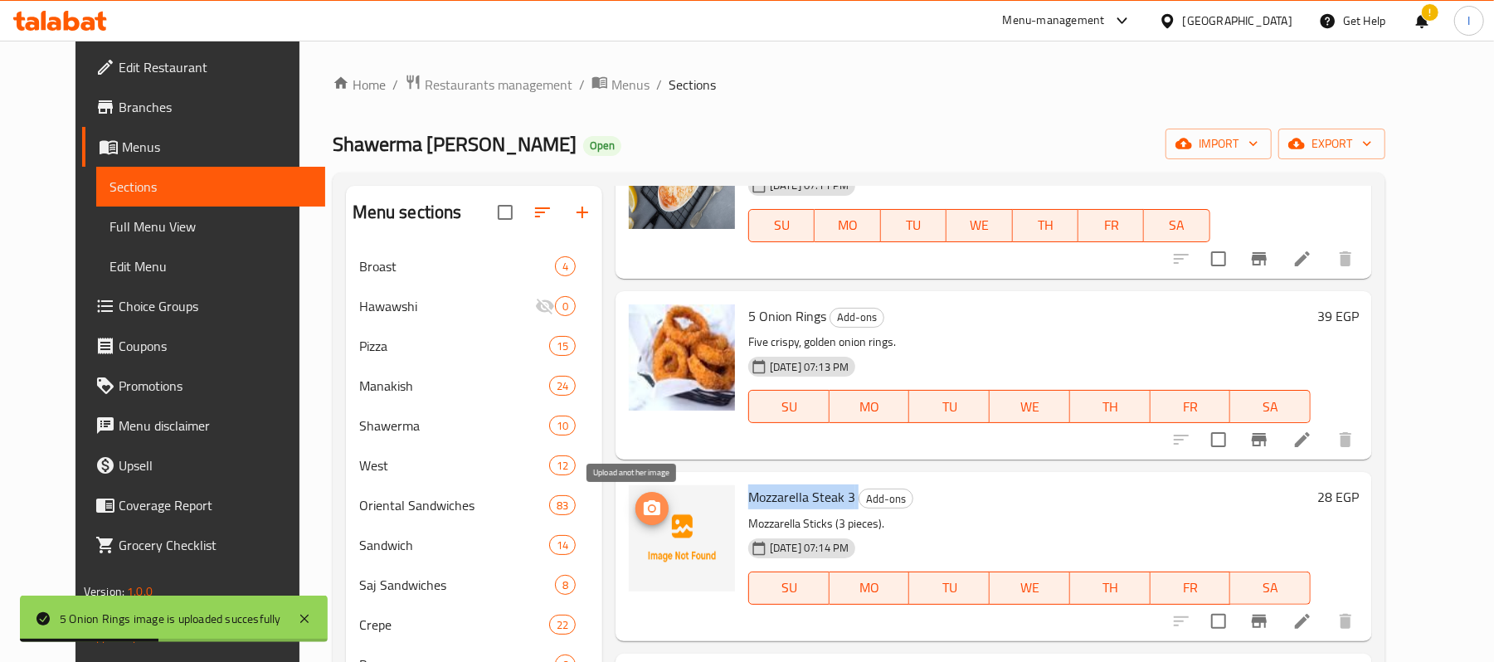
click at [635, 495] on button "upload picture" at bounding box center [651, 508] width 33 height 33
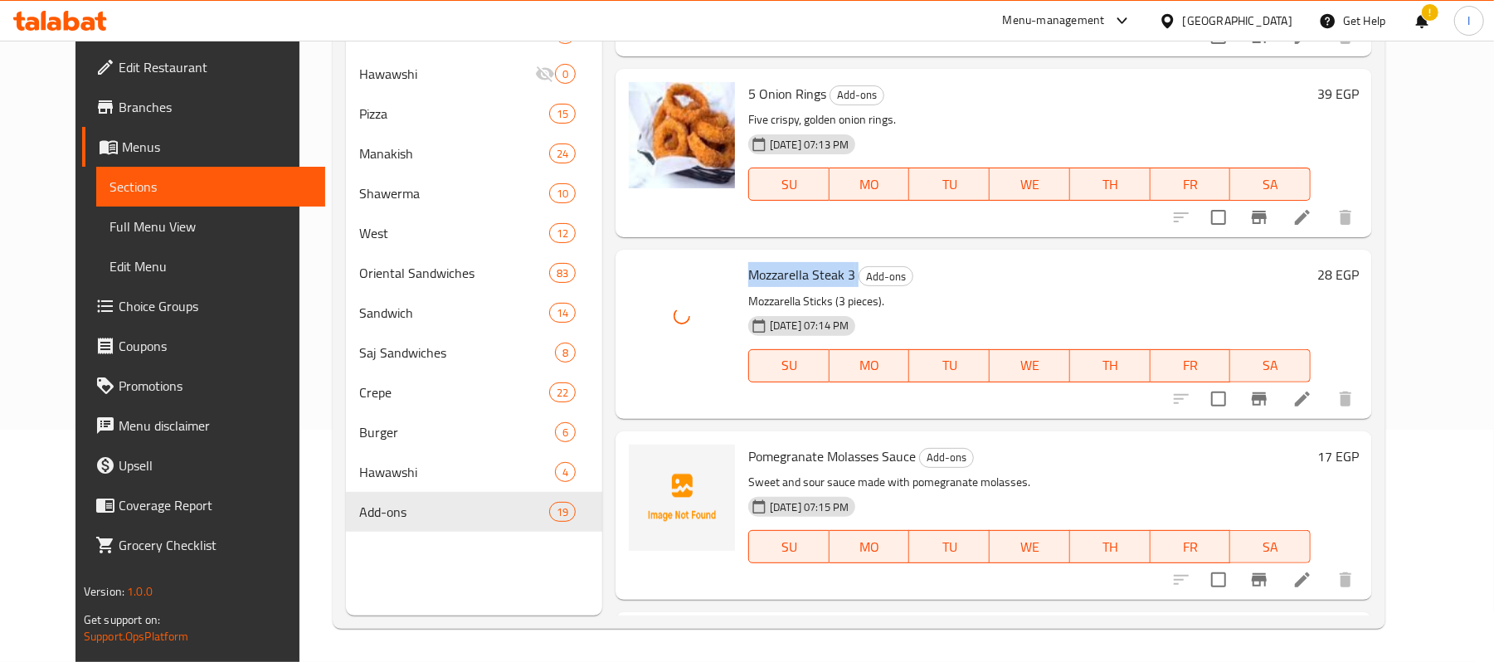
scroll to position [430, 0]
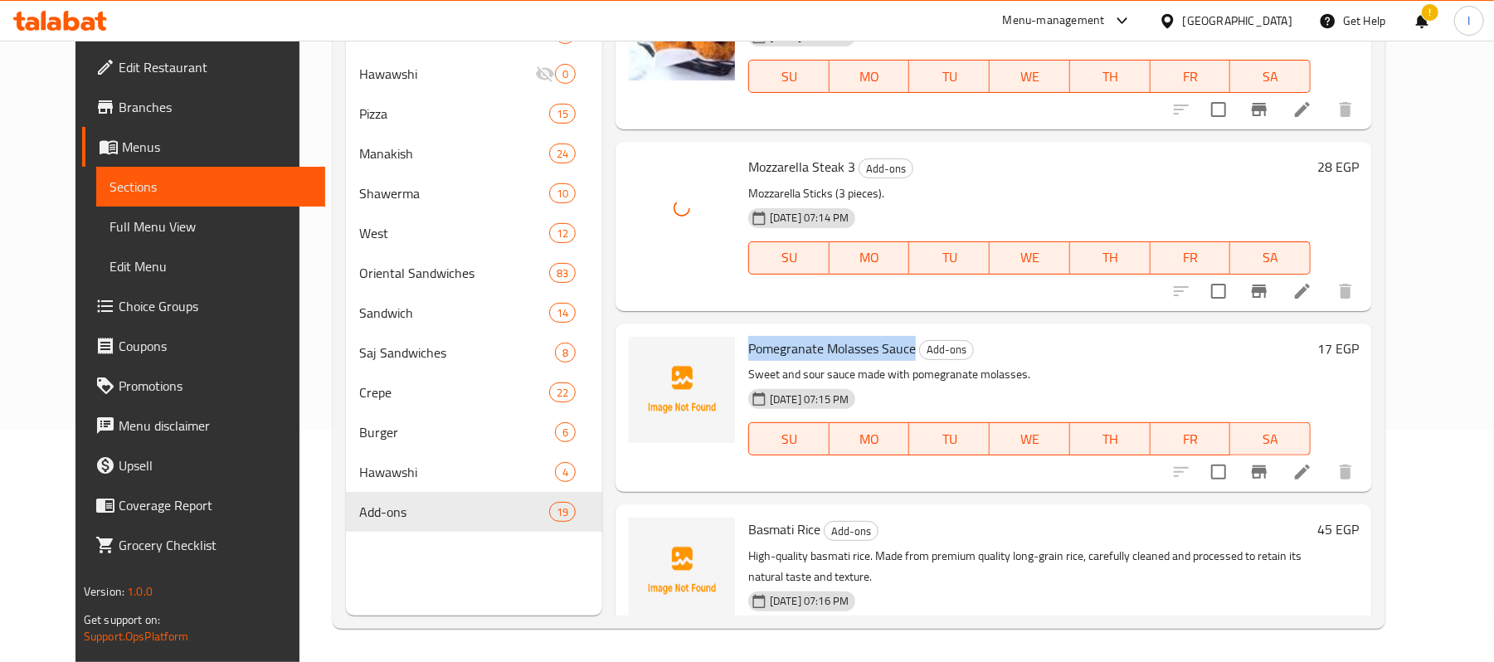
drag, startPoint x: 728, startPoint y: 357, endPoint x: 896, endPoint y: 347, distance: 168.7
click at [896, 347] on div "Pomegranate Molasses Sauce Add-ons Sweet and sour sauce made with pomegranate m…" at bounding box center [1030, 407] width 576 height 155
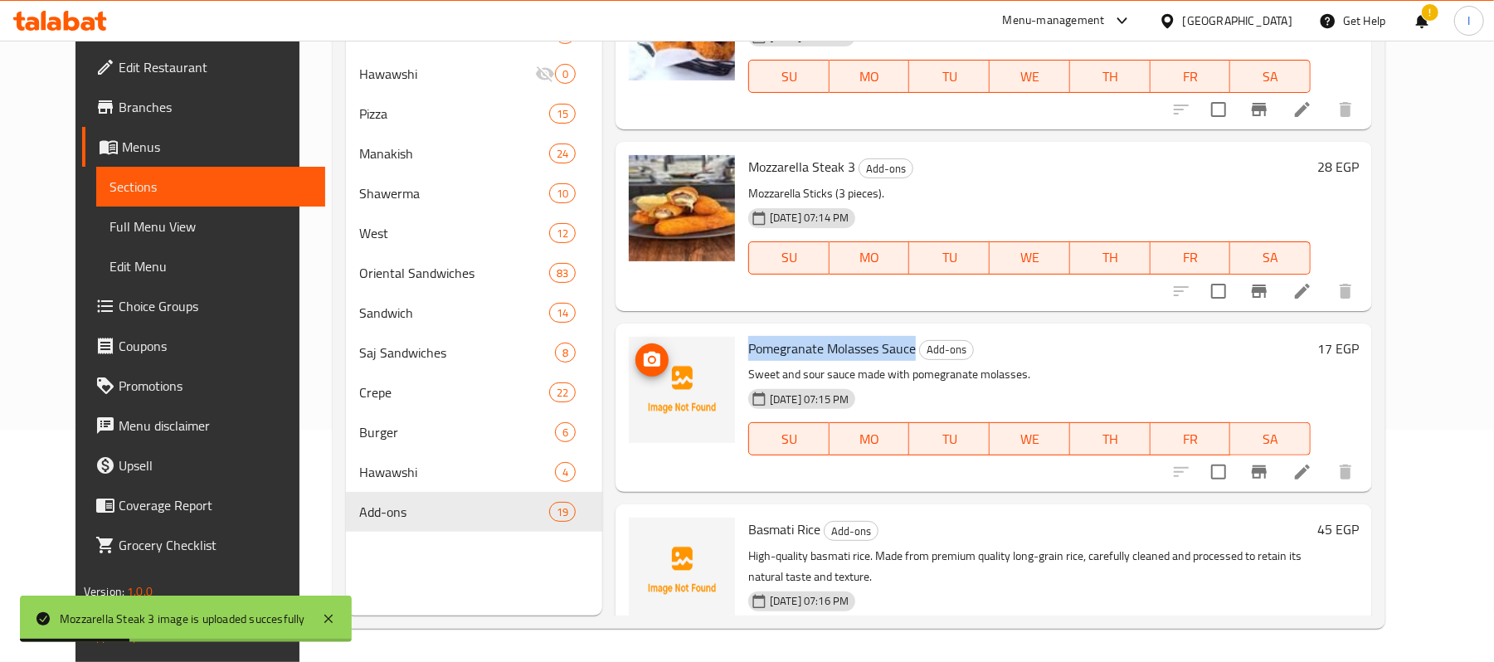
click at [644, 353] on icon "upload picture" at bounding box center [652, 359] width 17 height 15
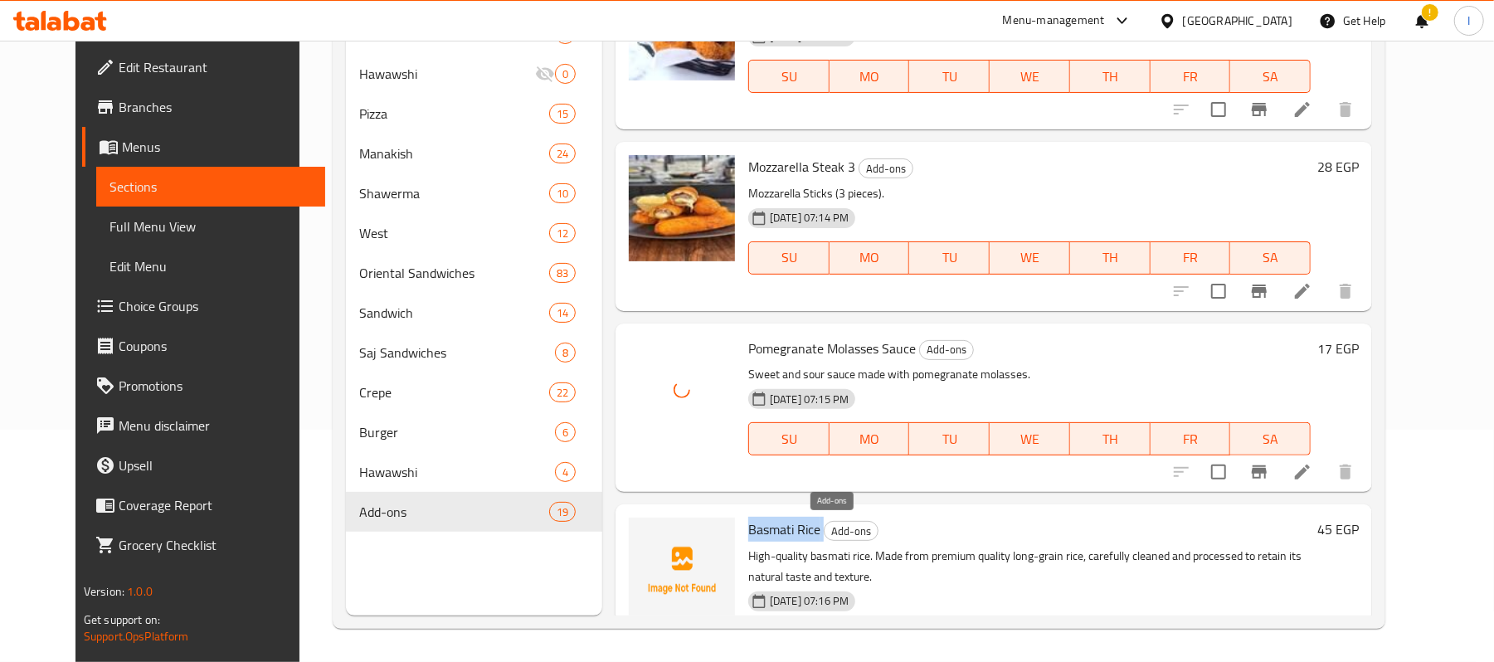
drag, startPoint x: 730, startPoint y: 528, endPoint x: 805, endPoint y: 526, distance: 74.7
click at [805, 526] on h6 "Basmati Rice Add-ons" at bounding box center [1029, 529] width 562 height 23
